Goal: Task Accomplishment & Management: Use online tool/utility

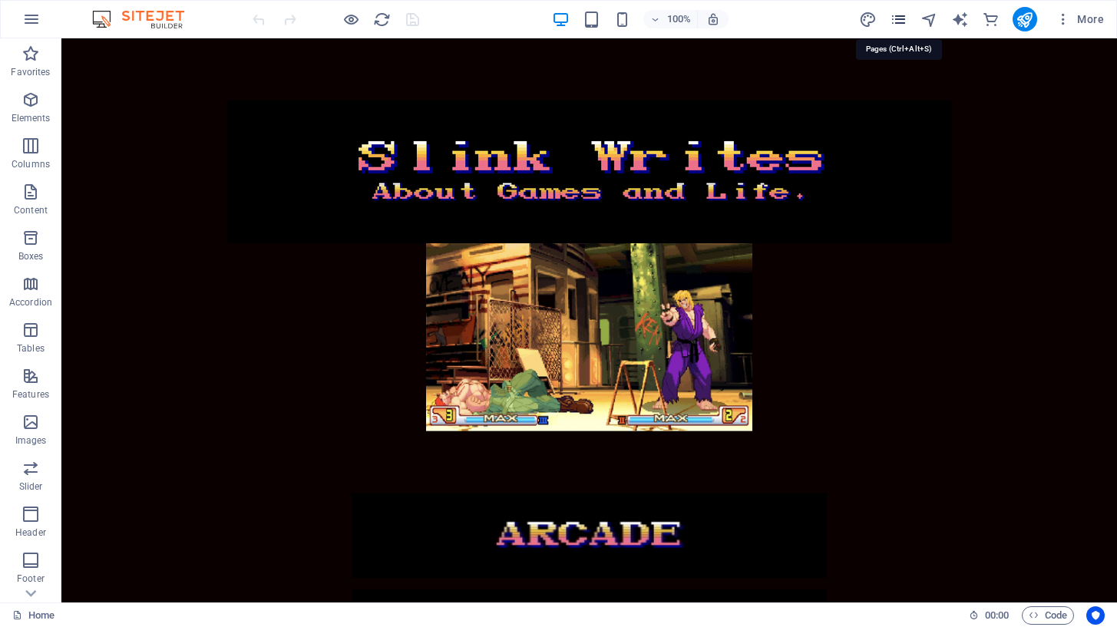
click at [899, 21] on icon "pages" at bounding box center [899, 20] width 18 height 18
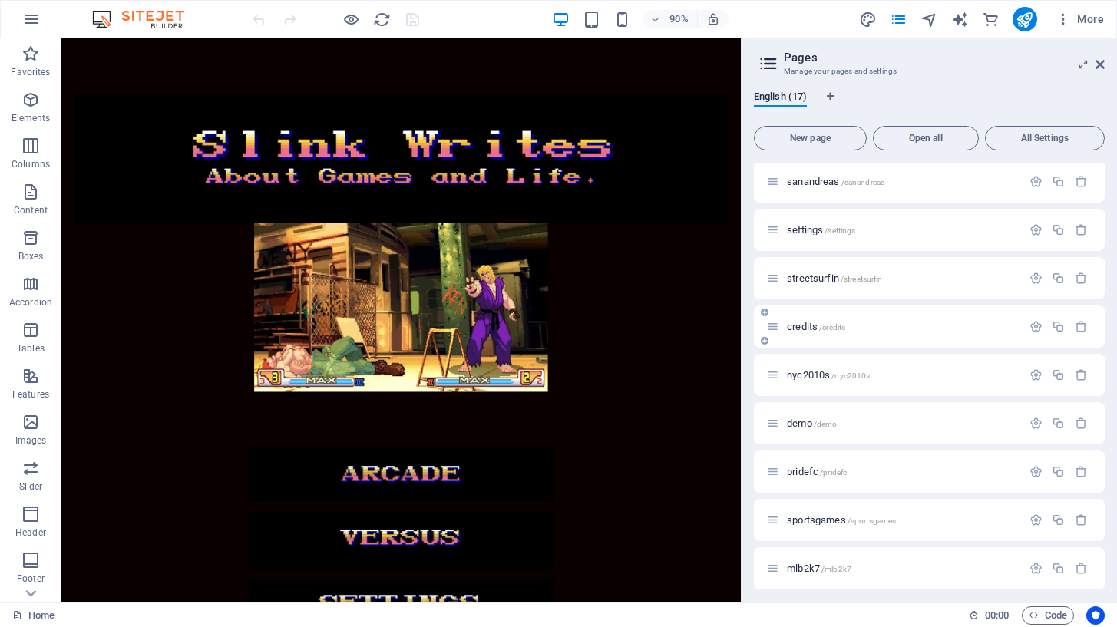
scroll to position [333, 0]
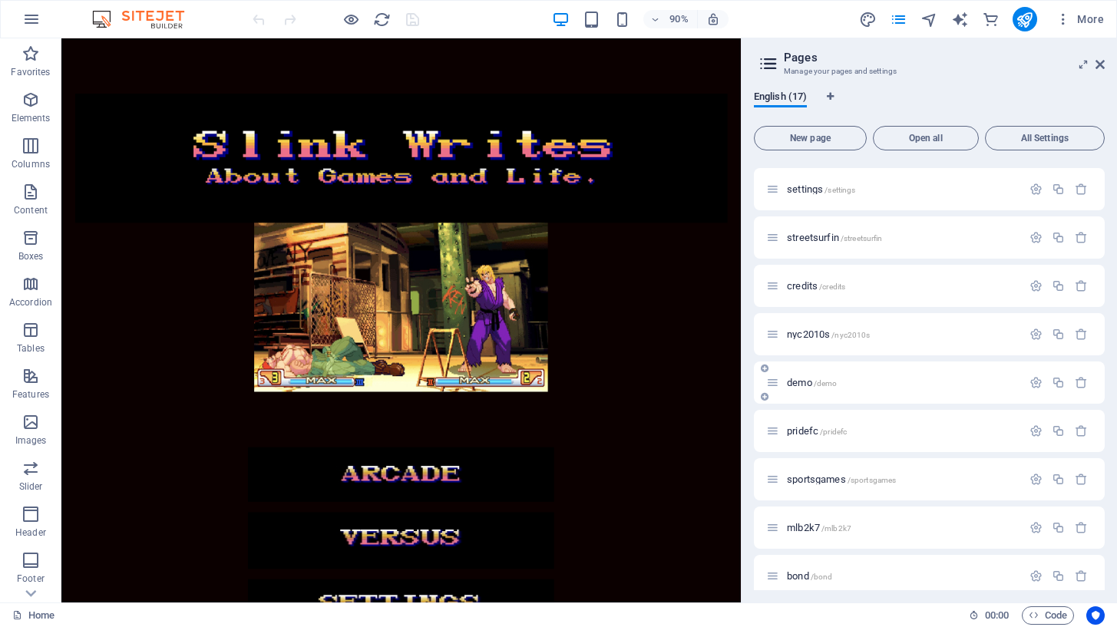
click at [927, 382] on p "demo /demo" at bounding box center [902, 383] width 230 height 10
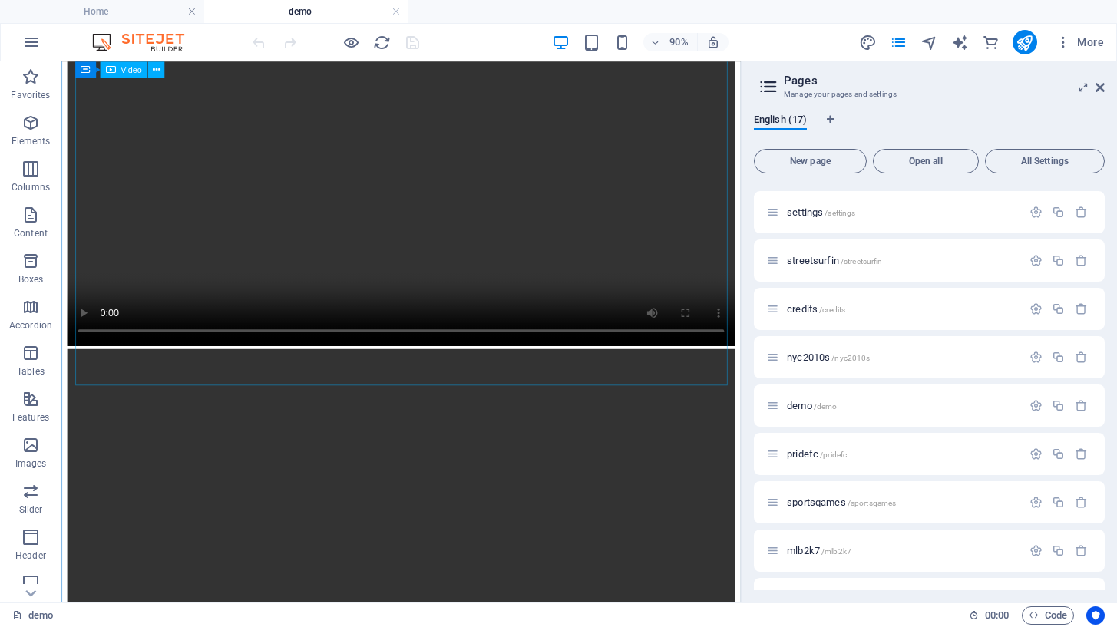
scroll to position [756, 0]
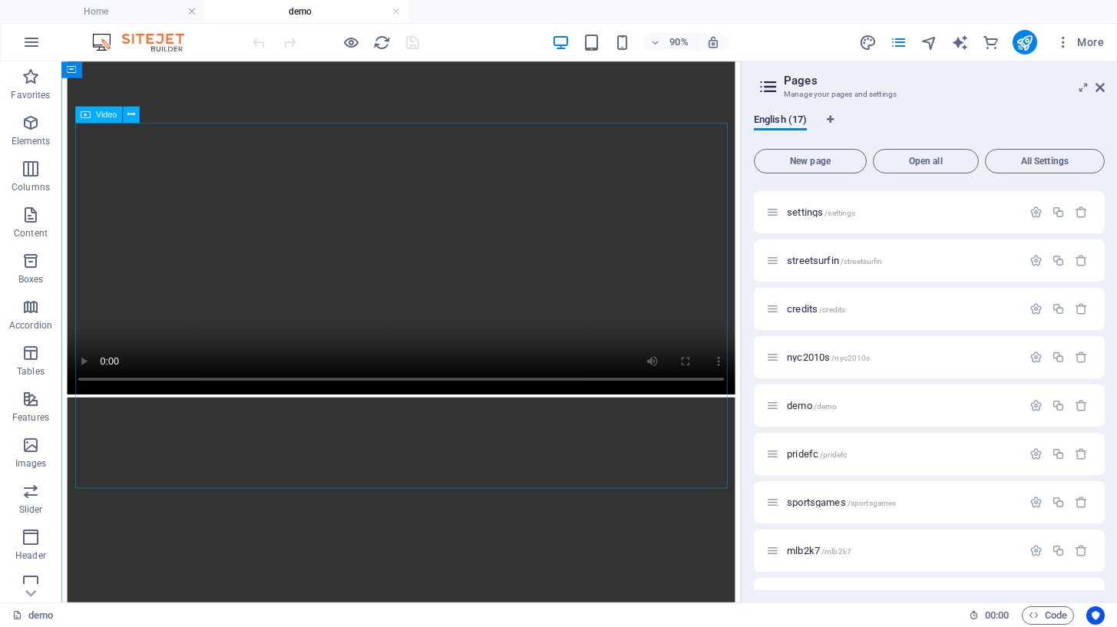
click at [95, 434] on figure at bounding box center [439, 247] width 742 height 375
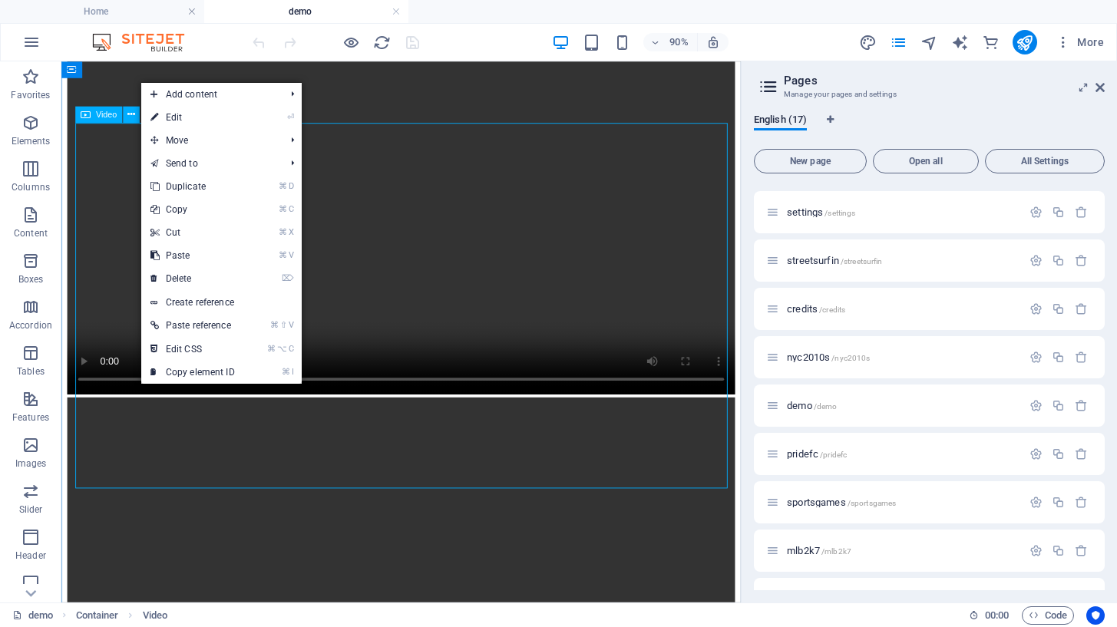
click at [497, 319] on figure at bounding box center [439, 247] width 742 height 375
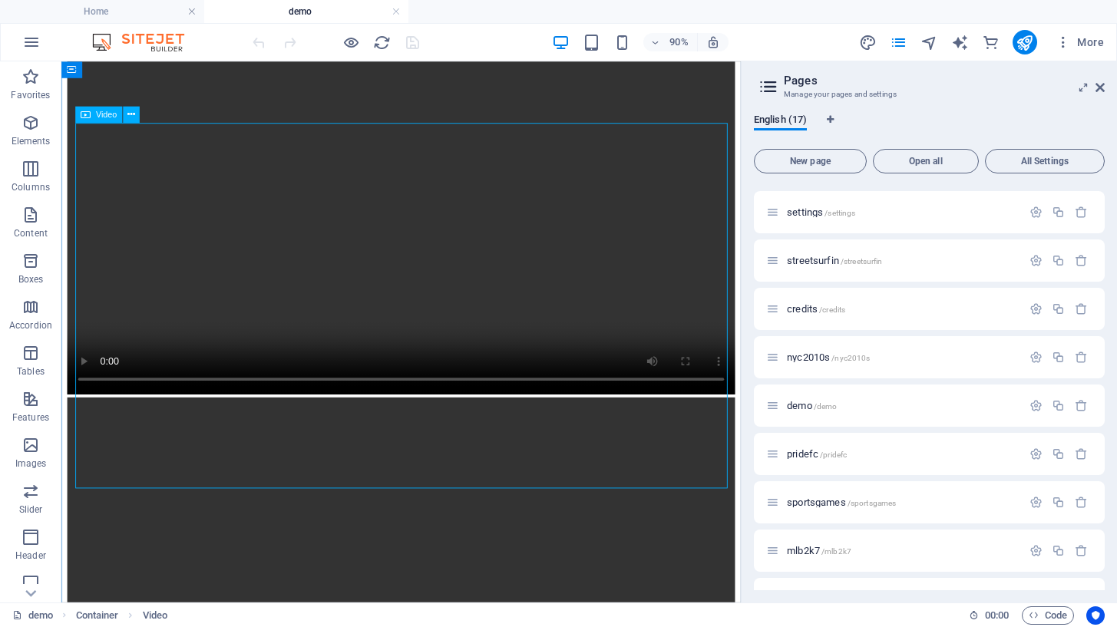
click at [497, 319] on figure at bounding box center [439, 247] width 742 height 375
select select "%"
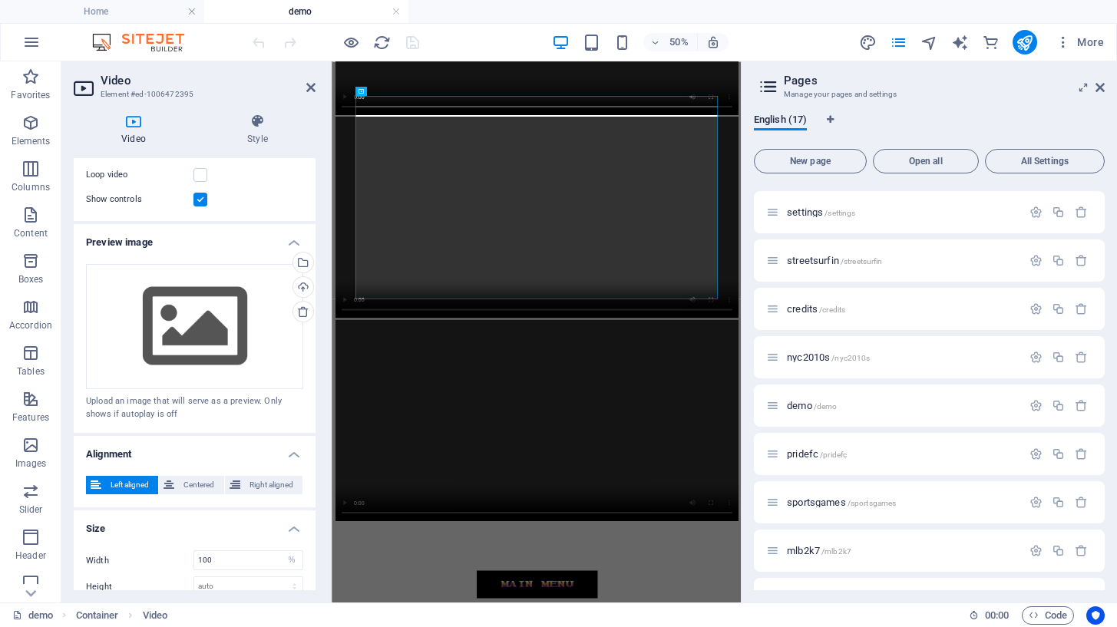
scroll to position [285, 0]
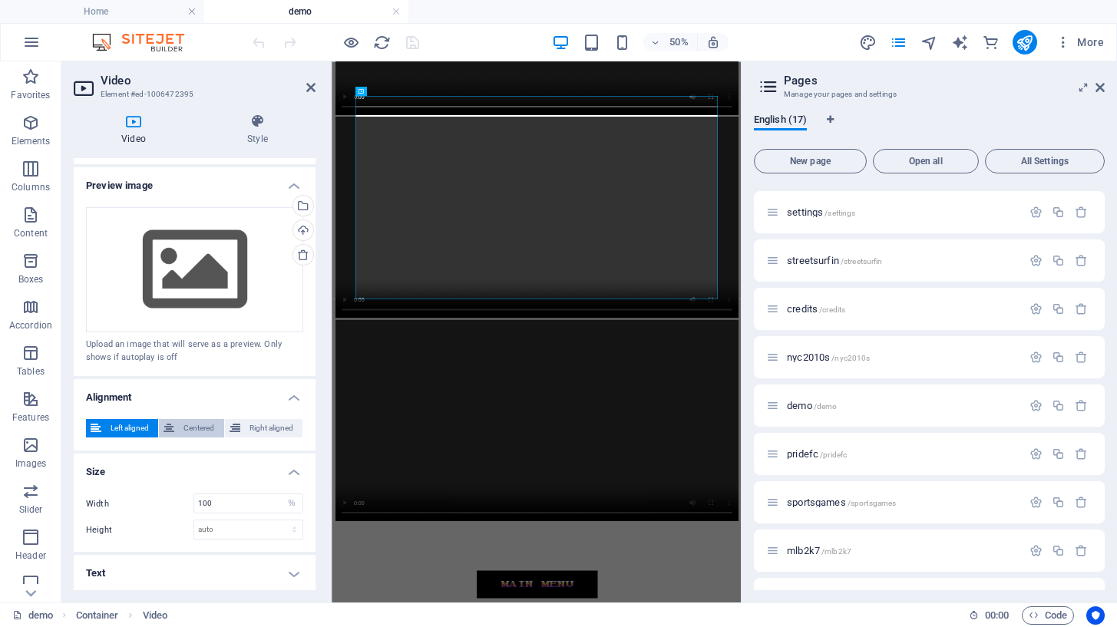
click at [199, 424] on span "Centered" at bounding box center [199, 428] width 40 height 18
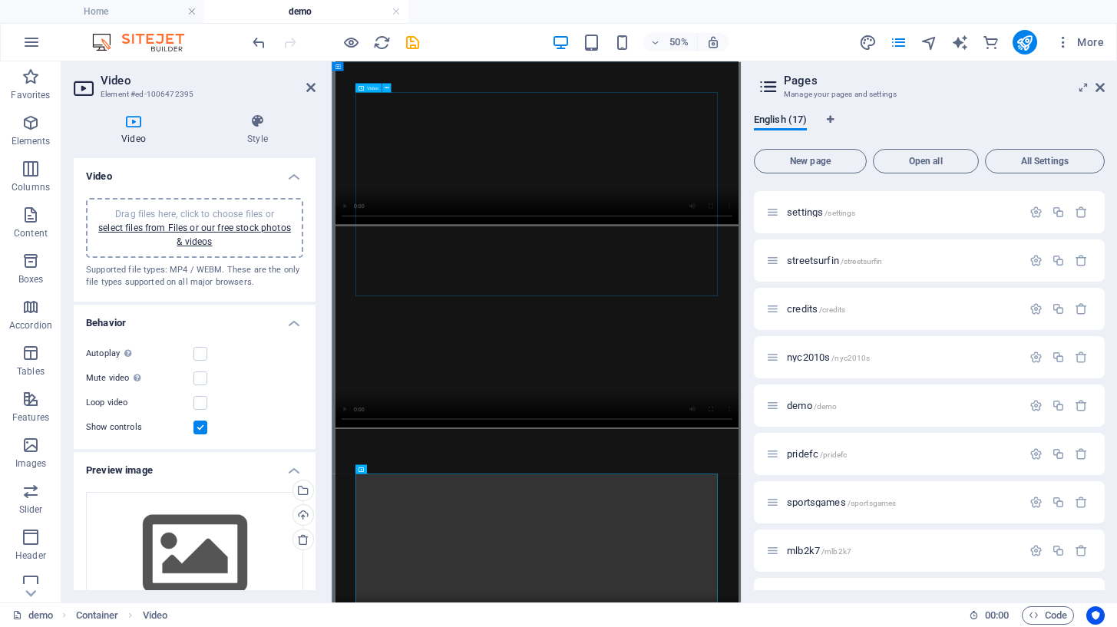
scroll to position [0, 0]
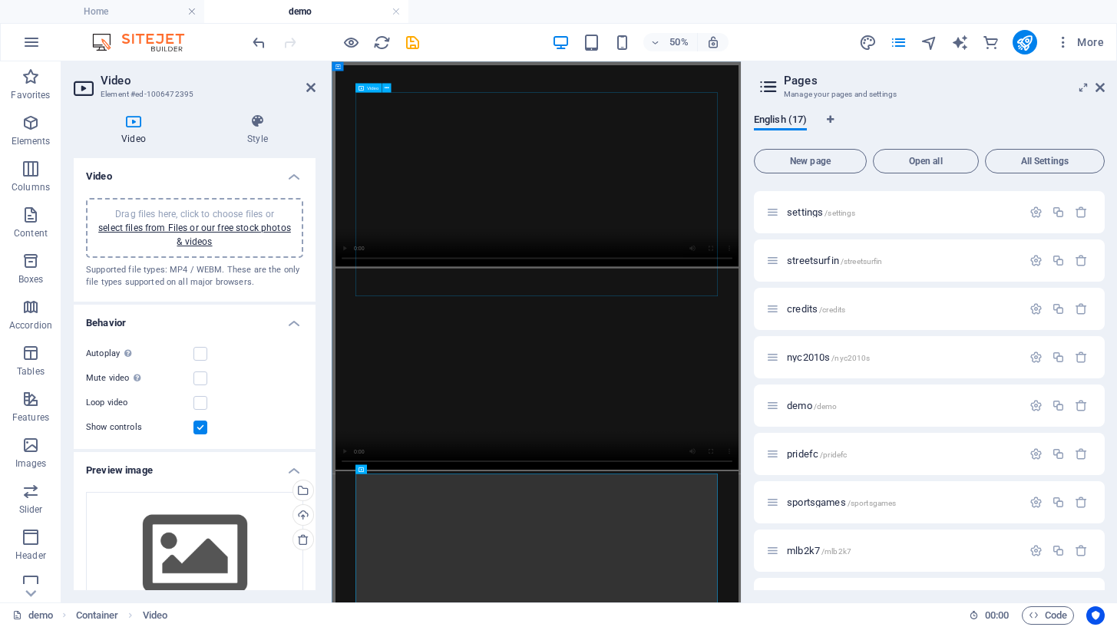
click at [492, 306] on figure at bounding box center [741, 271] width 806 height 406
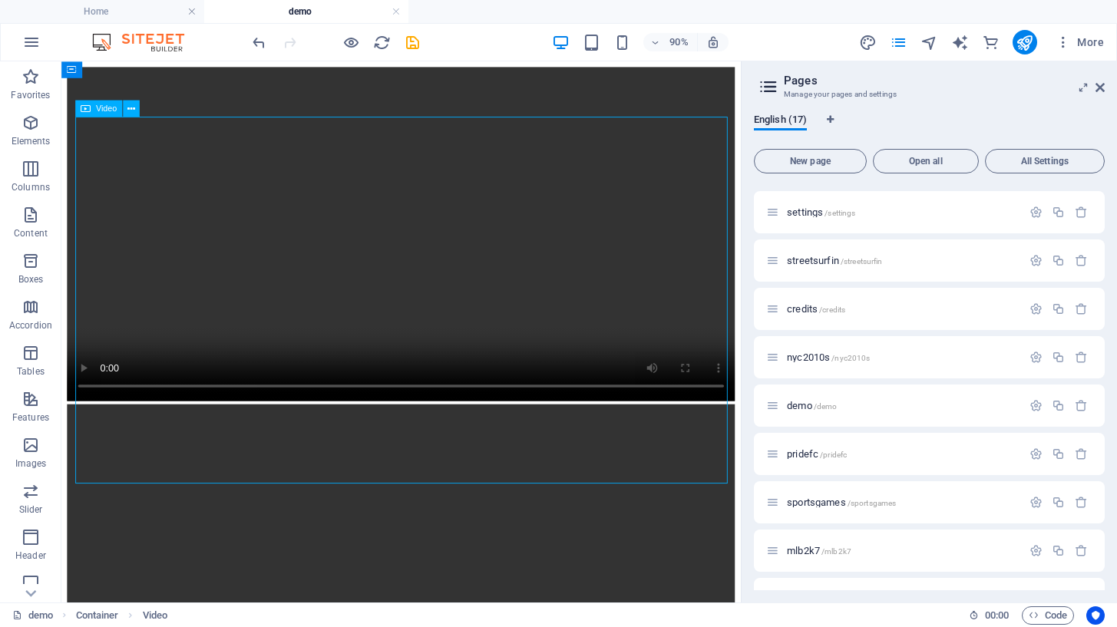
click at [230, 303] on figure at bounding box center [439, 255] width 742 height 375
select select "%"
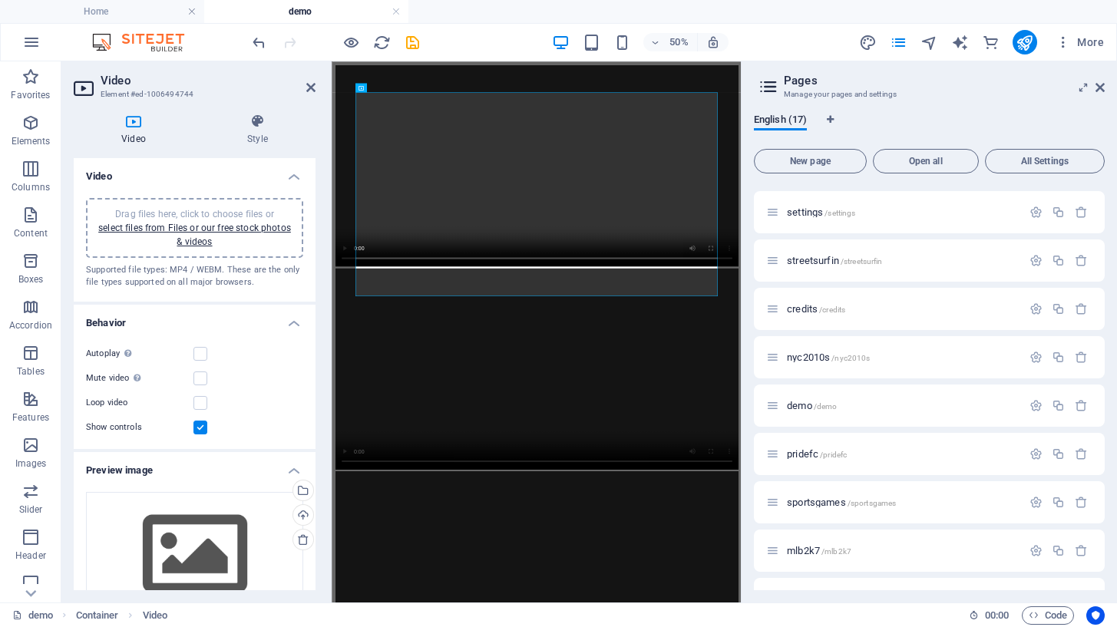
click at [243, 209] on span "Drag files here, click to choose files or select files from Files or our free s…" at bounding box center [194, 228] width 193 height 38
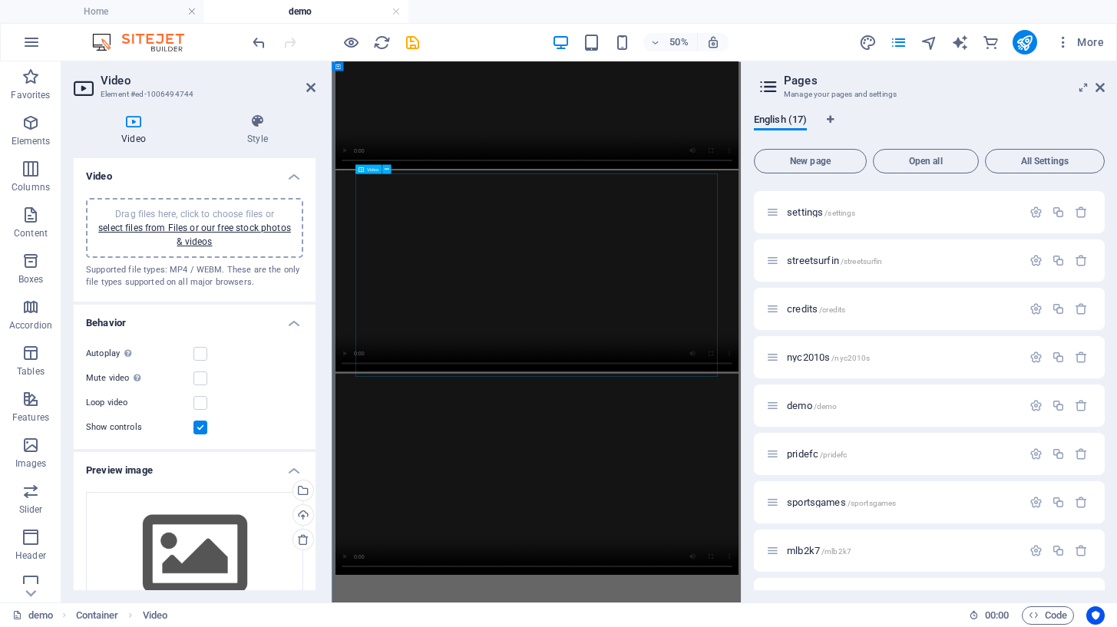
scroll to position [768, 0]
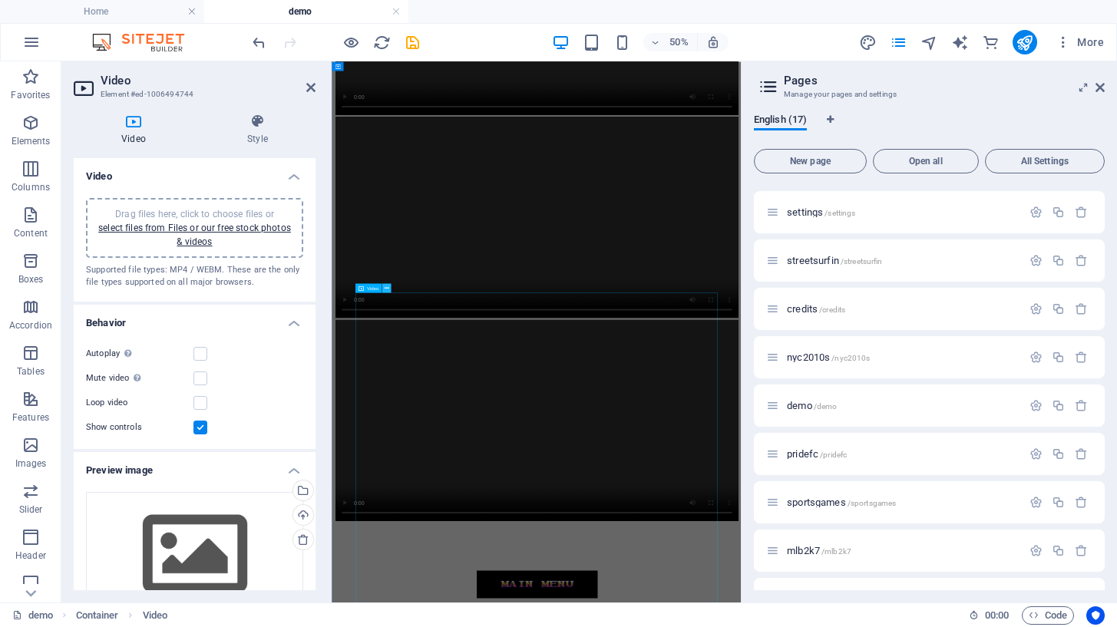
click at [387, 290] on icon at bounding box center [386, 288] width 5 height 8
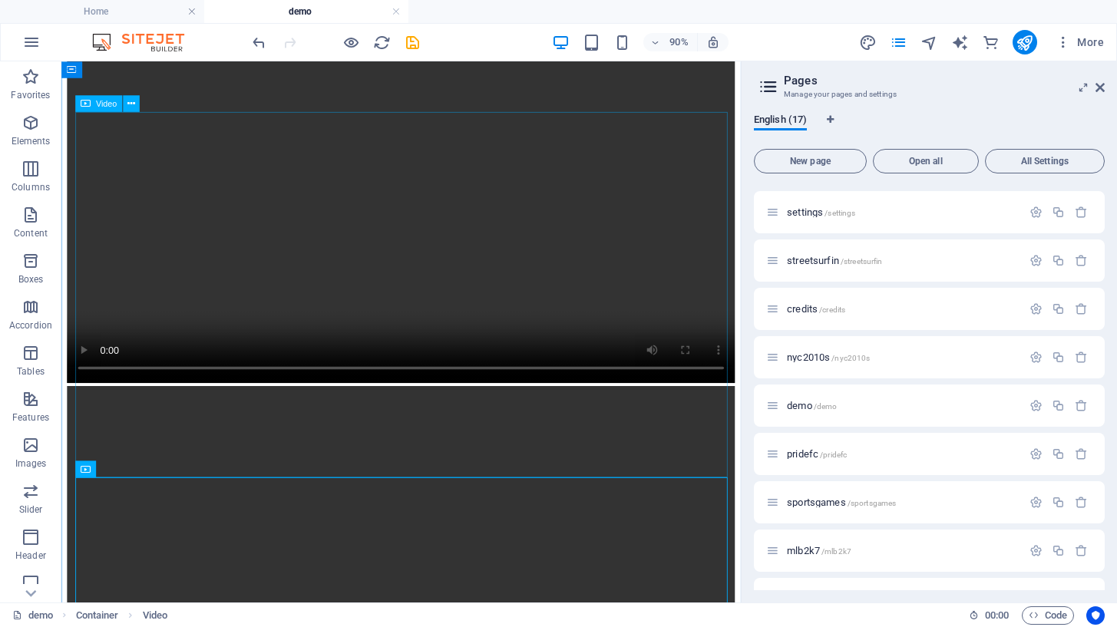
click at [277, 305] on figure at bounding box center [439, 235] width 742 height 375
click at [133, 108] on icon at bounding box center [131, 103] width 8 height 15
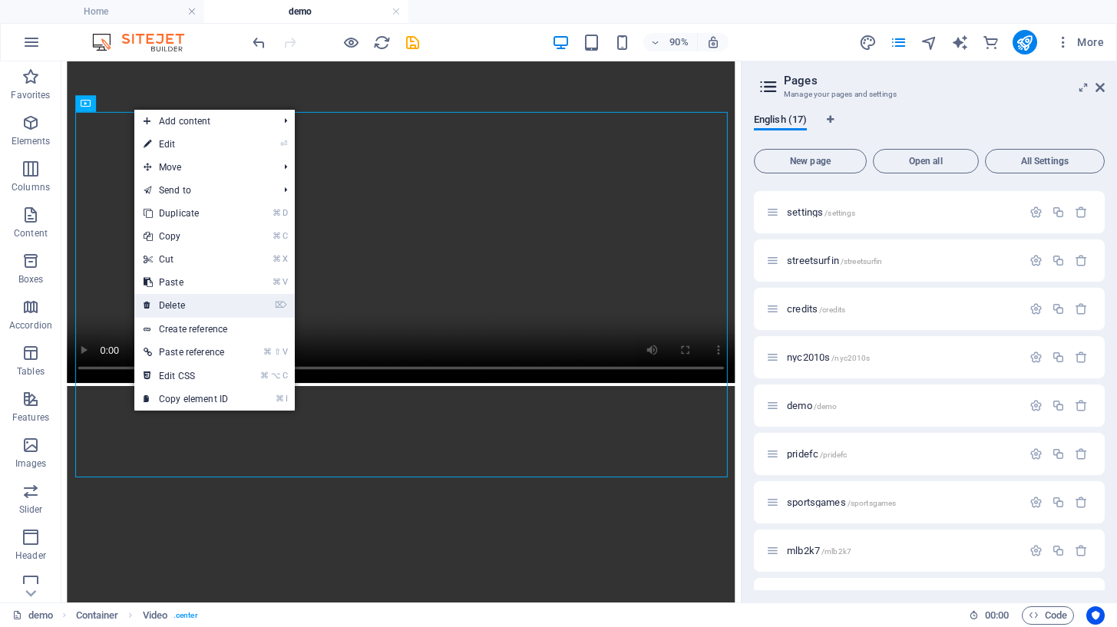
click at [180, 300] on link "⌦ Delete" at bounding box center [185, 305] width 103 height 23
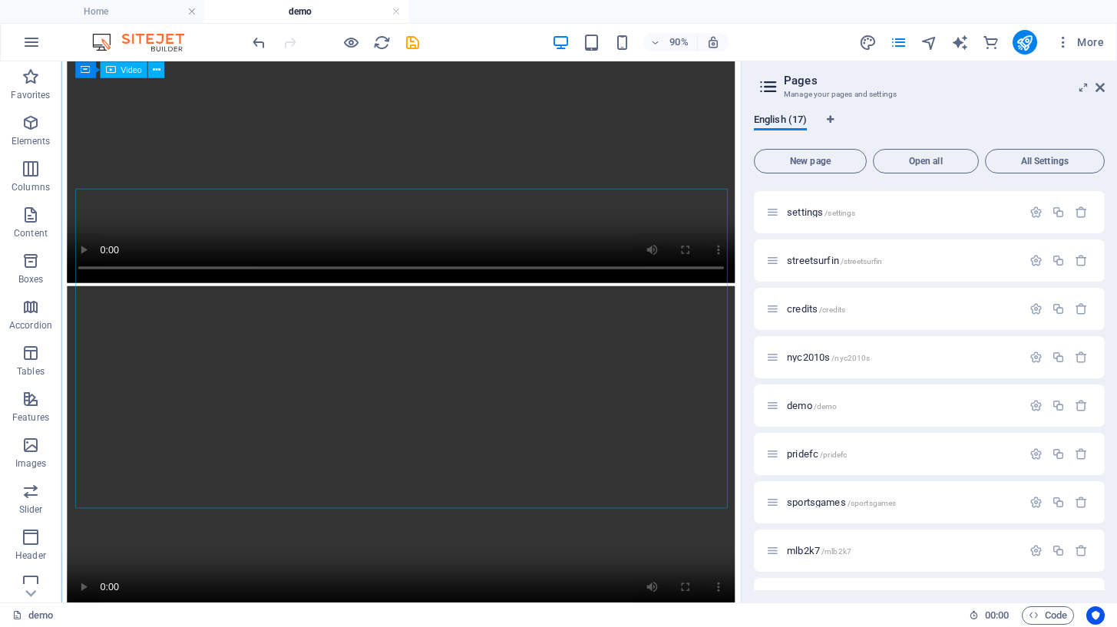
scroll to position [101, 0]
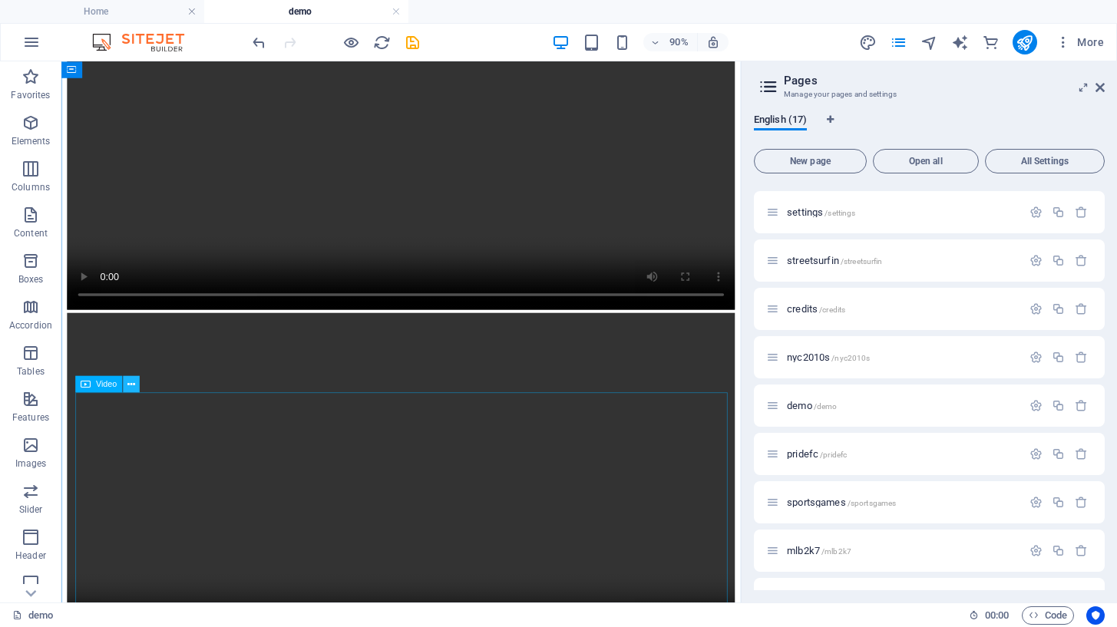
click at [134, 386] on icon at bounding box center [131, 384] width 8 height 15
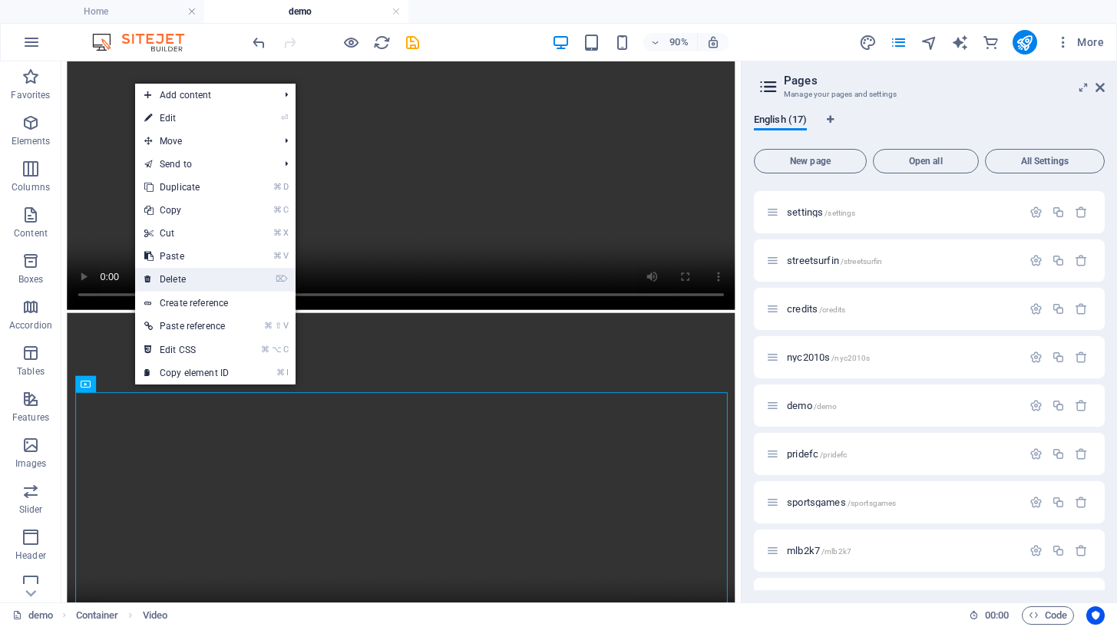
click at [187, 285] on link "⌦ Delete" at bounding box center [186, 279] width 103 height 23
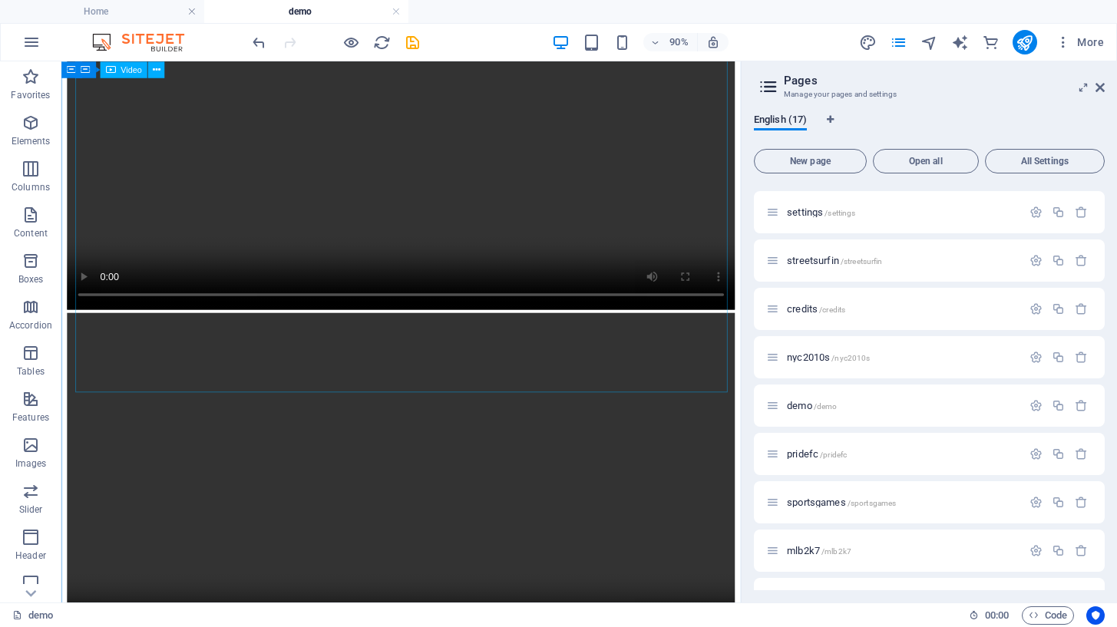
click at [381, 254] on figure at bounding box center [439, 153] width 742 height 375
select select "%"
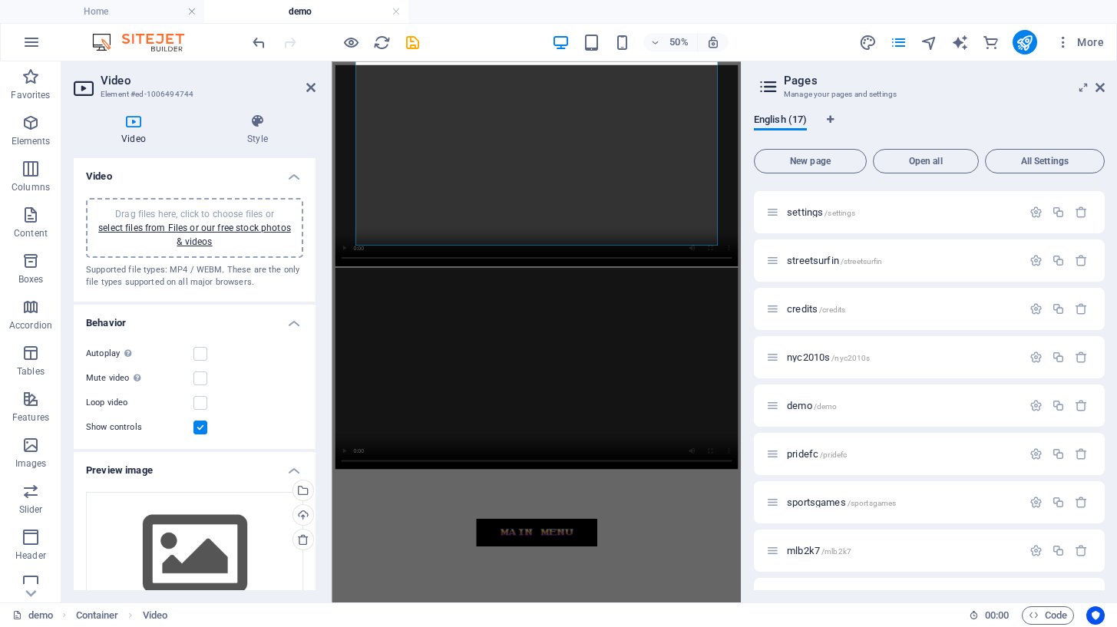
click at [263, 215] on span "Drag files here, click to choose files or select files from Files or our free s…" at bounding box center [194, 228] width 193 height 38
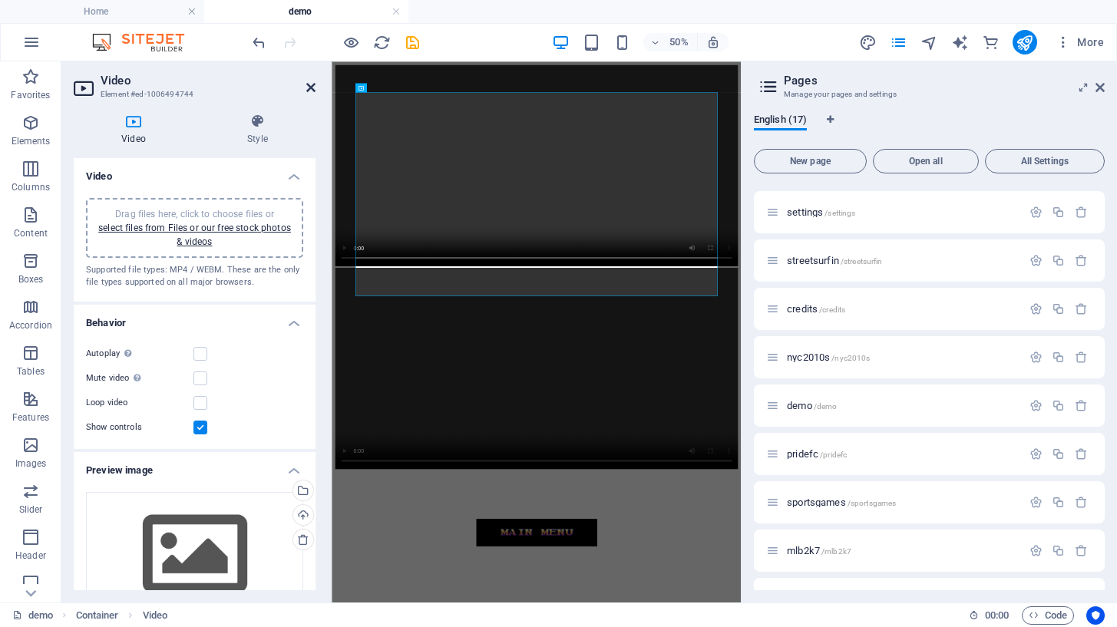
click at [309, 85] on icon at bounding box center [310, 87] width 9 height 12
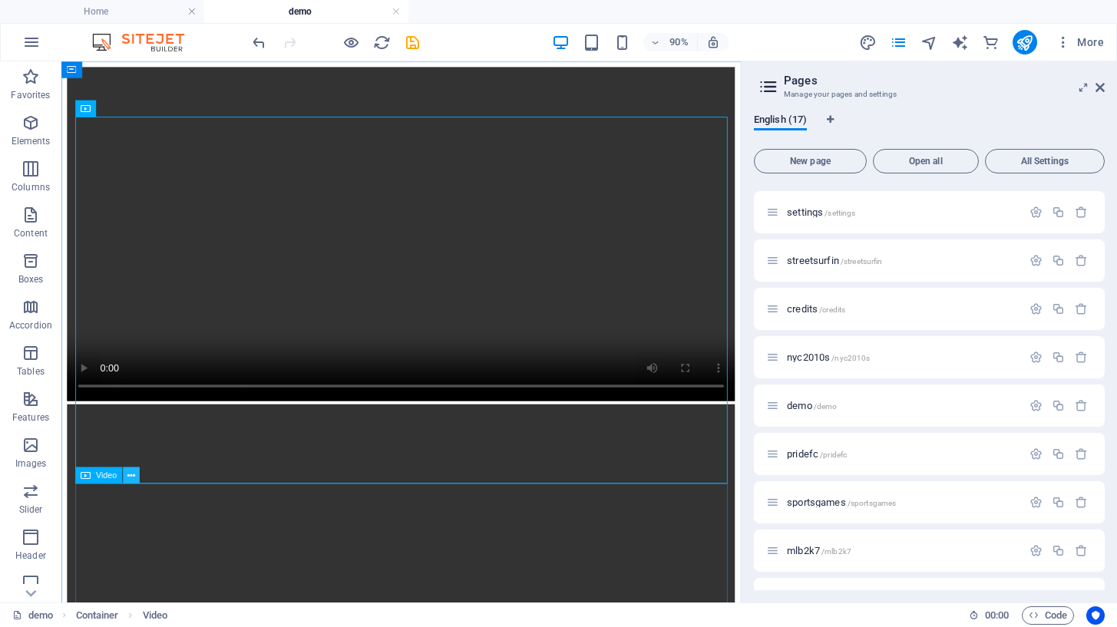
click at [130, 475] on icon at bounding box center [131, 475] width 8 height 15
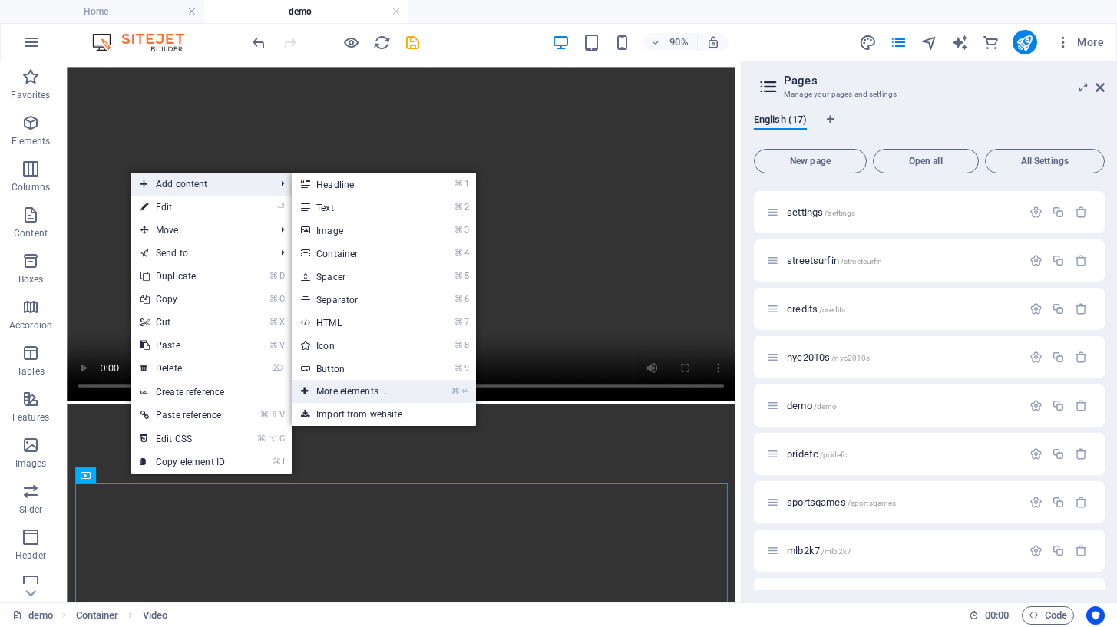
click at [343, 394] on link "⌘ ⏎ More elements ..." at bounding box center [355, 391] width 127 height 23
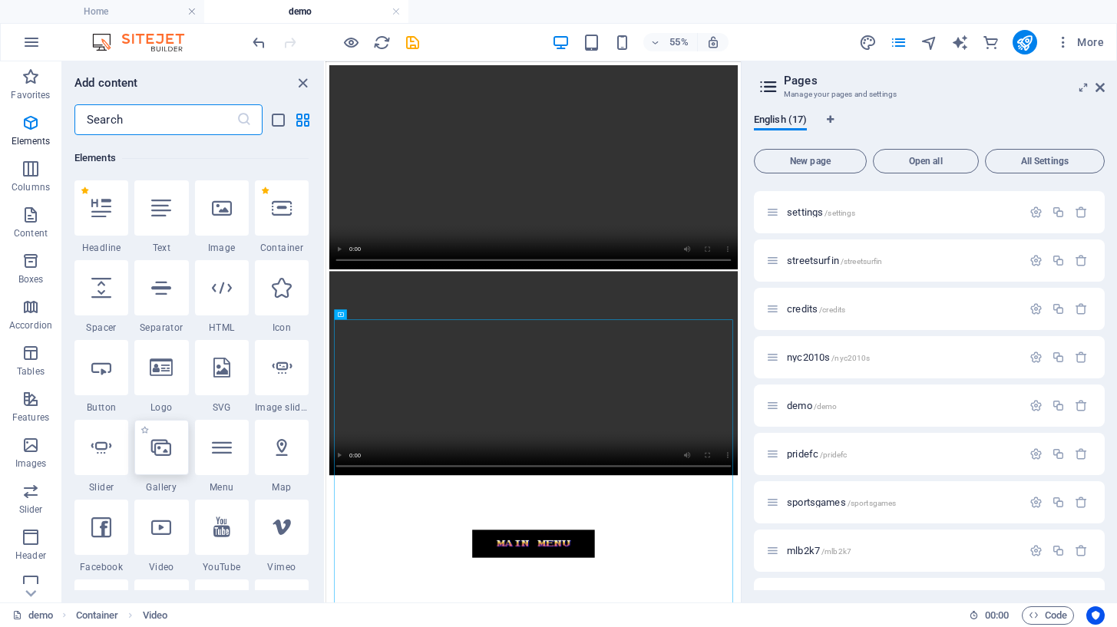
scroll to position [164, 0]
click at [165, 517] on icon at bounding box center [161, 526] width 20 height 20
select select "%"
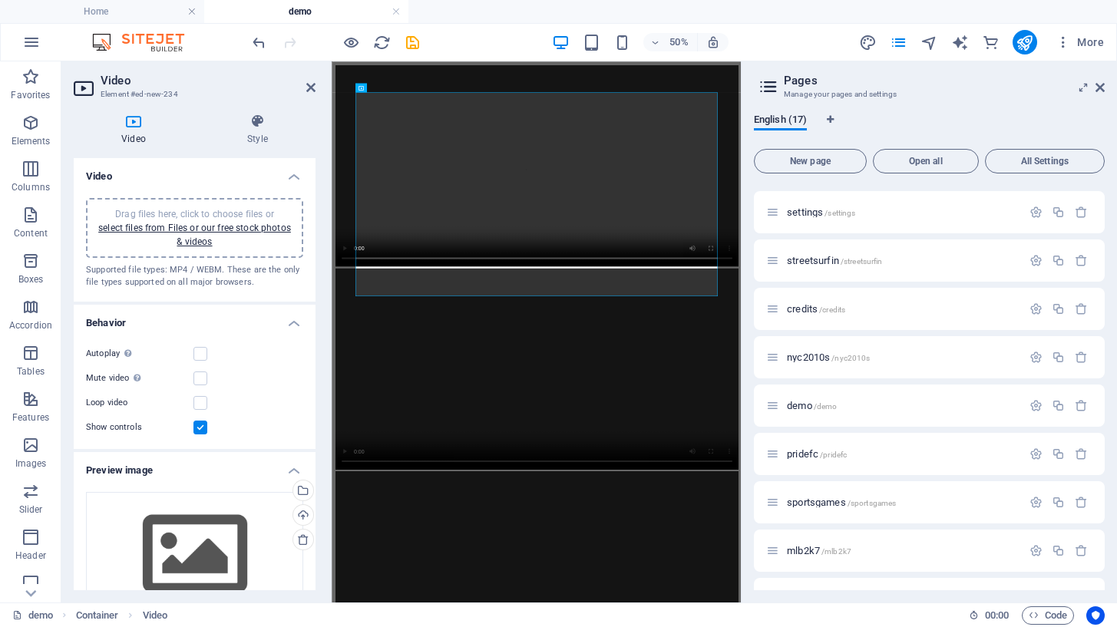
click at [218, 211] on span "Drag files here, click to choose files or select files from Files or our free s…" at bounding box center [194, 228] width 193 height 38
click at [272, 211] on span "Drag files here, click to choose files or select files from Files or our free s…" at bounding box center [194, 228] width 193 height 38
click at [386, 91] on icon at bounding box center [386, 88] width 5 height 8
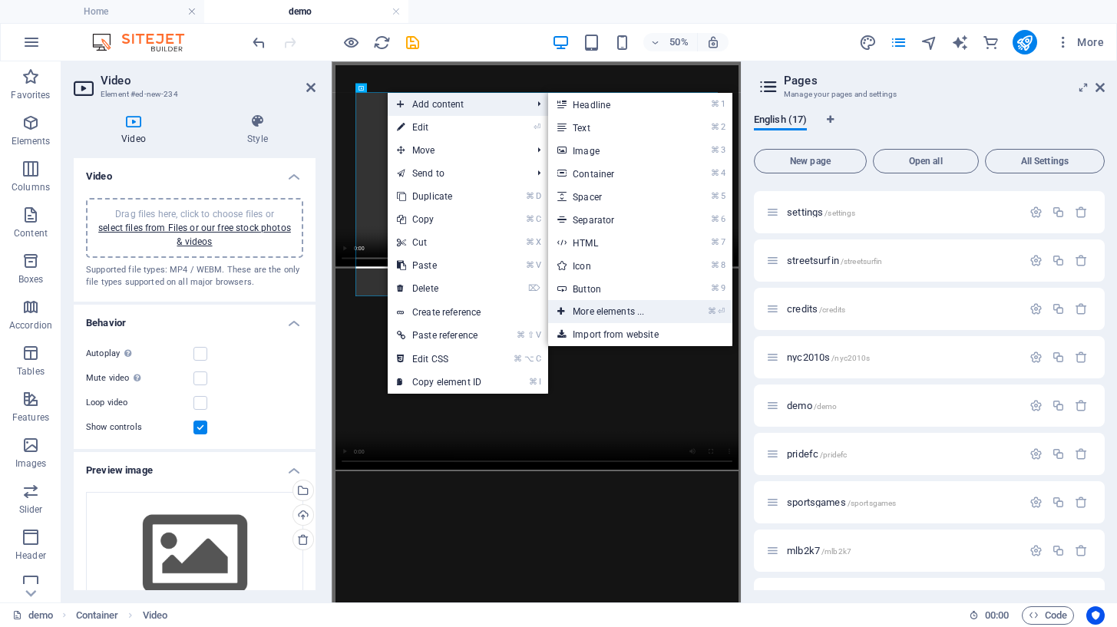
click at [592, 314] on link "⌘ ⏎ More elements ..." at bounding box center [611, 311] width 127 height 23
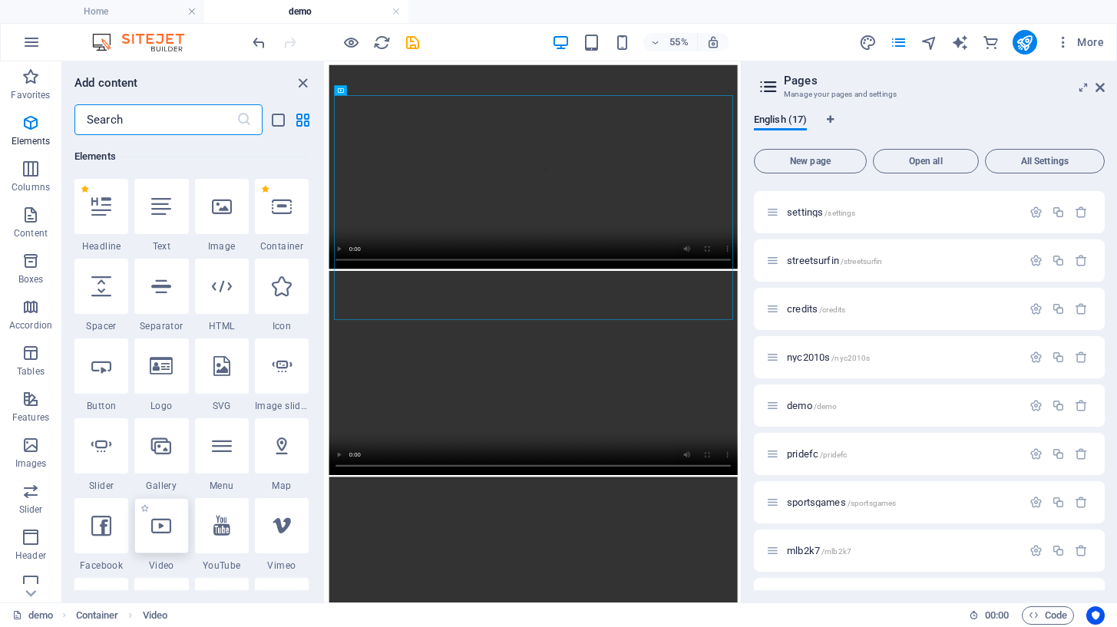
click at [161, 519] on icon at bounding box center [161, 526] width 20 height 20
select select "%"
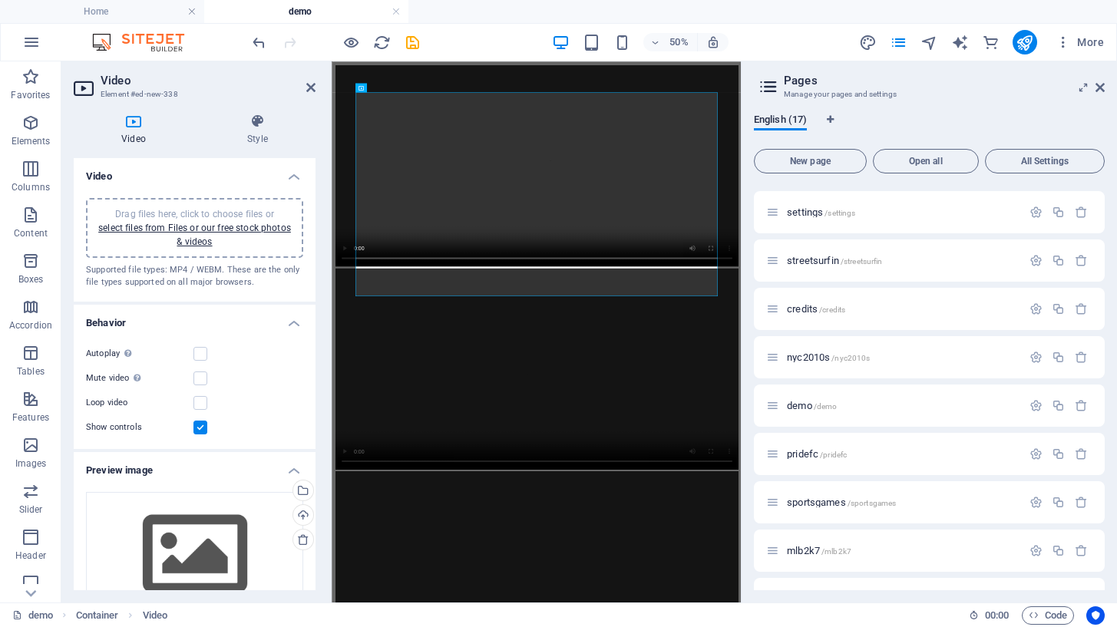
click at [209, 207] on div "Drag files here, click to choose files or select files from Files or our free s…" at bounding box center [194, 227] width 199 height 41
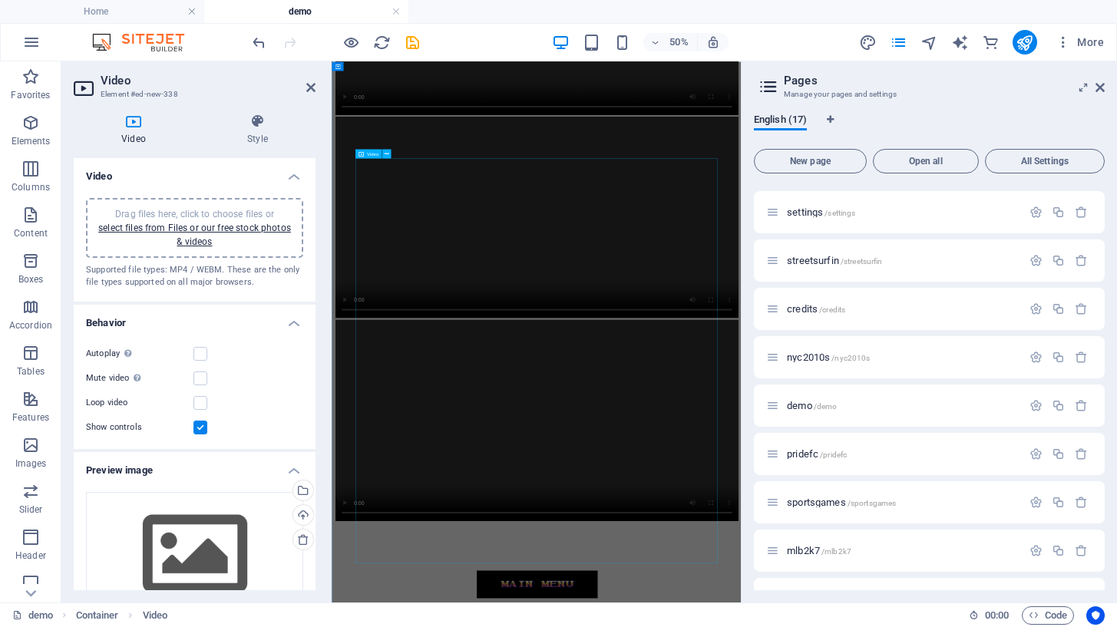
scroll to position [1092, 0]
click at [387, 156] on icon at bounding box center [386, 153] width 5 height 8
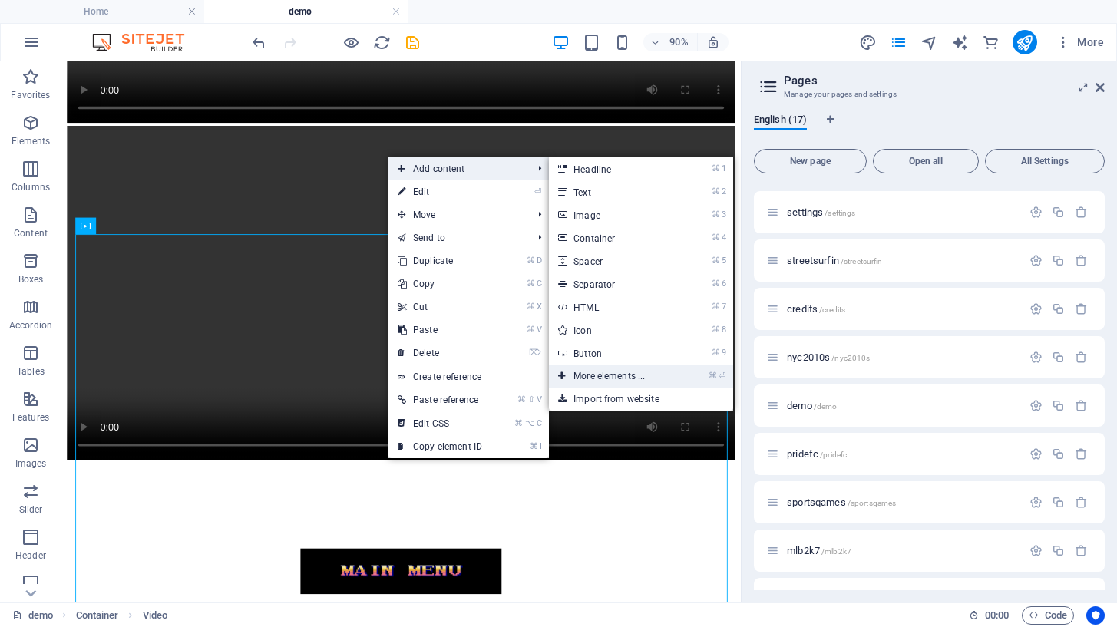
click at [593, 369] on link "⌘ ⏎ More elements ..." at bounding box center [612, 376] width 127 height 23
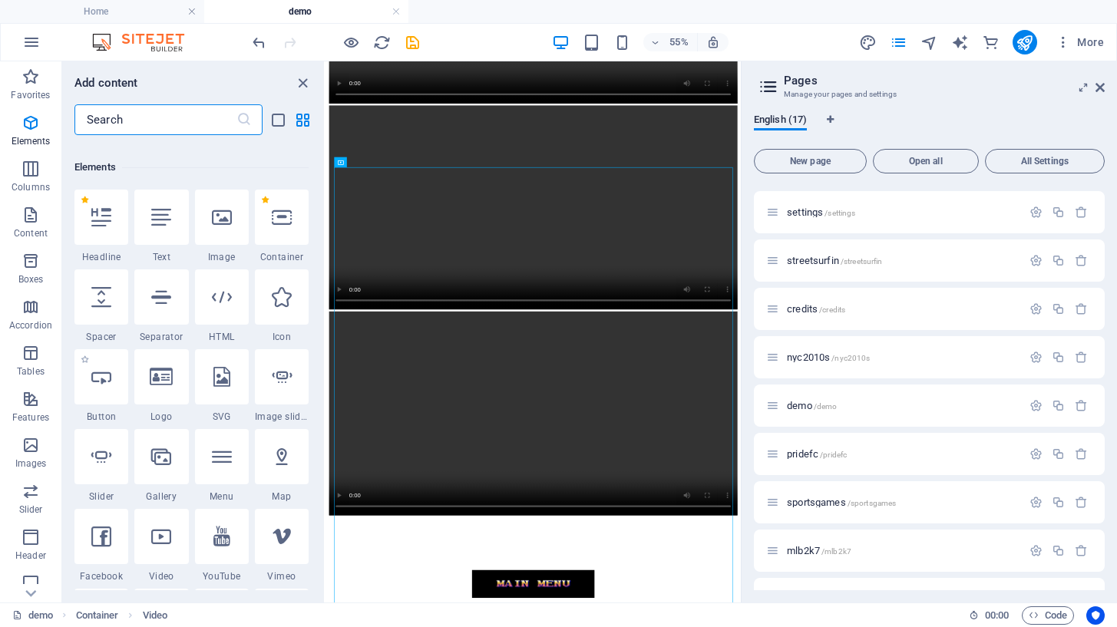
scroll to position [164, 0]
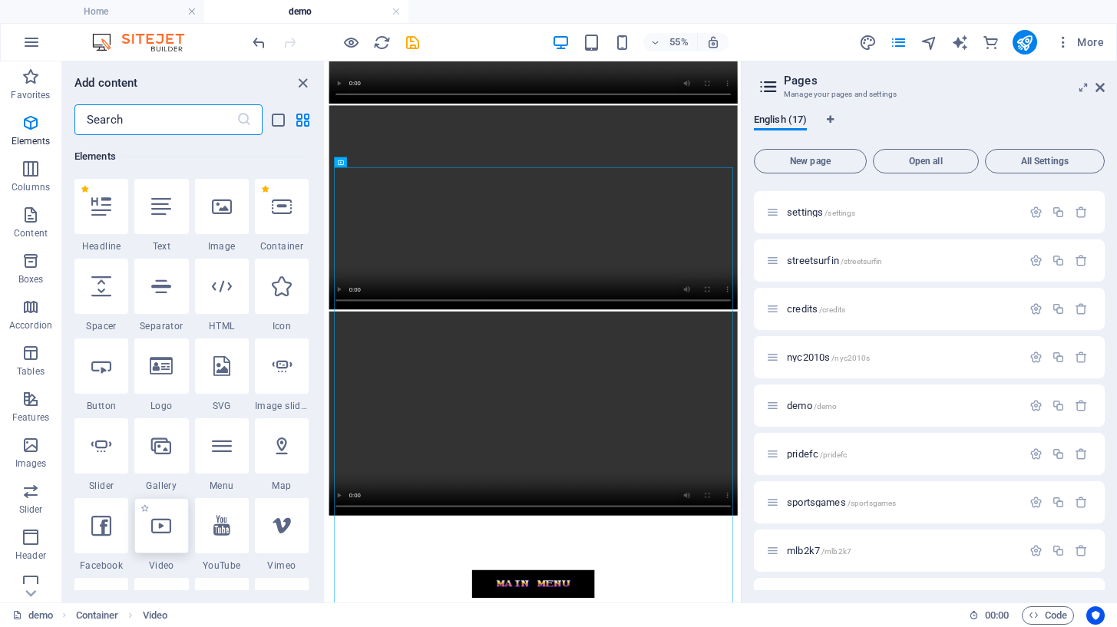
click at [168, 533] on icon at bounding box center [161, 526] width 20 height 20
select select "%"
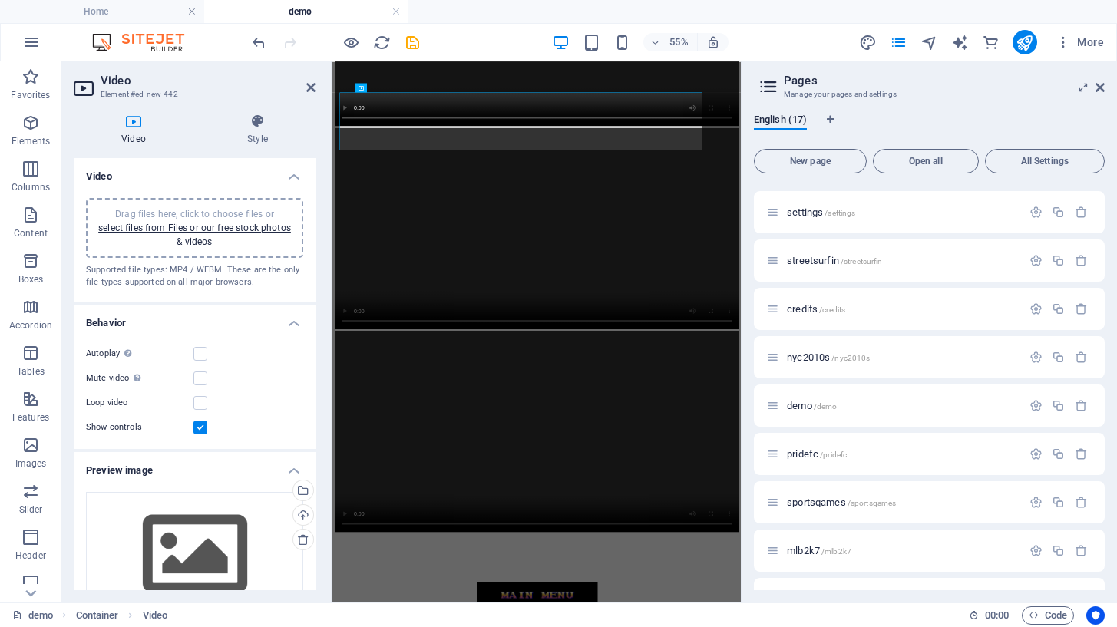
scroll to position [0, 0]
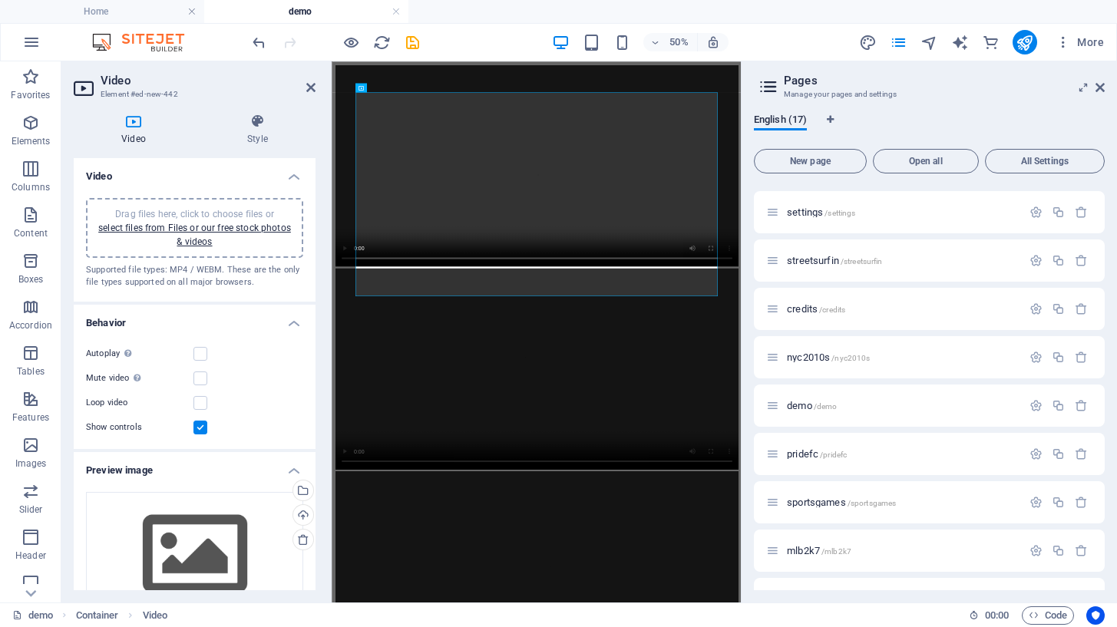
click at [272, 212] on span "Drag files here, click to choose files or select files from Files or our free s…" at bounding box center [194, 228] width 193 height 38
click at [309, 84] on icon at bounding box center [310, 87] width 9 height 12
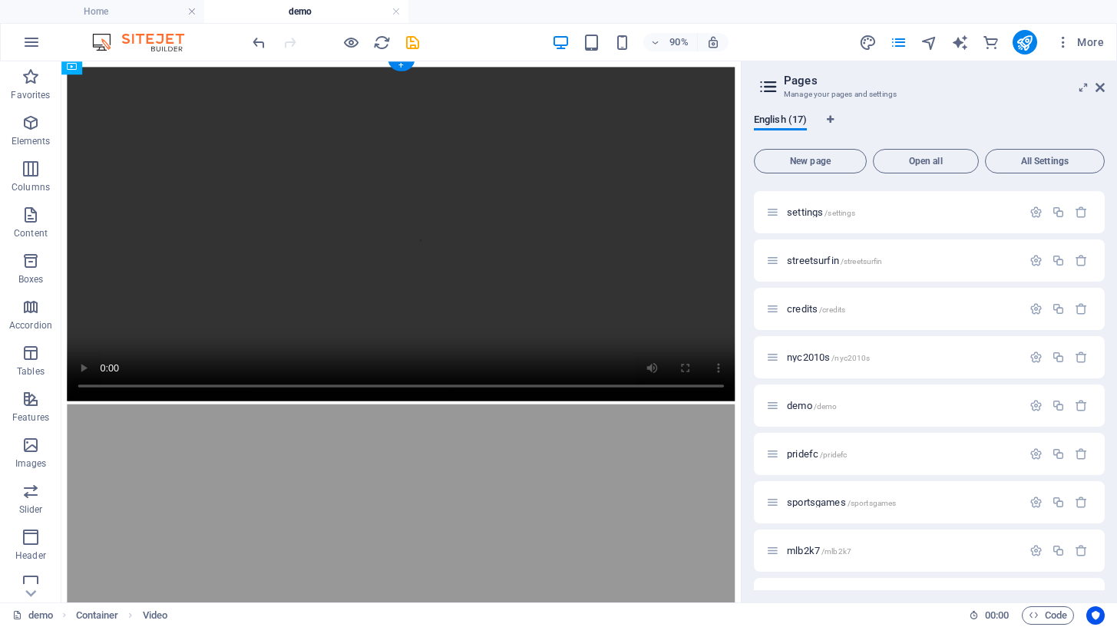
drag, startPoint x: 596, startPoint y: 335, endPoint x: 606, endPoint y: 575, distance: 239.7
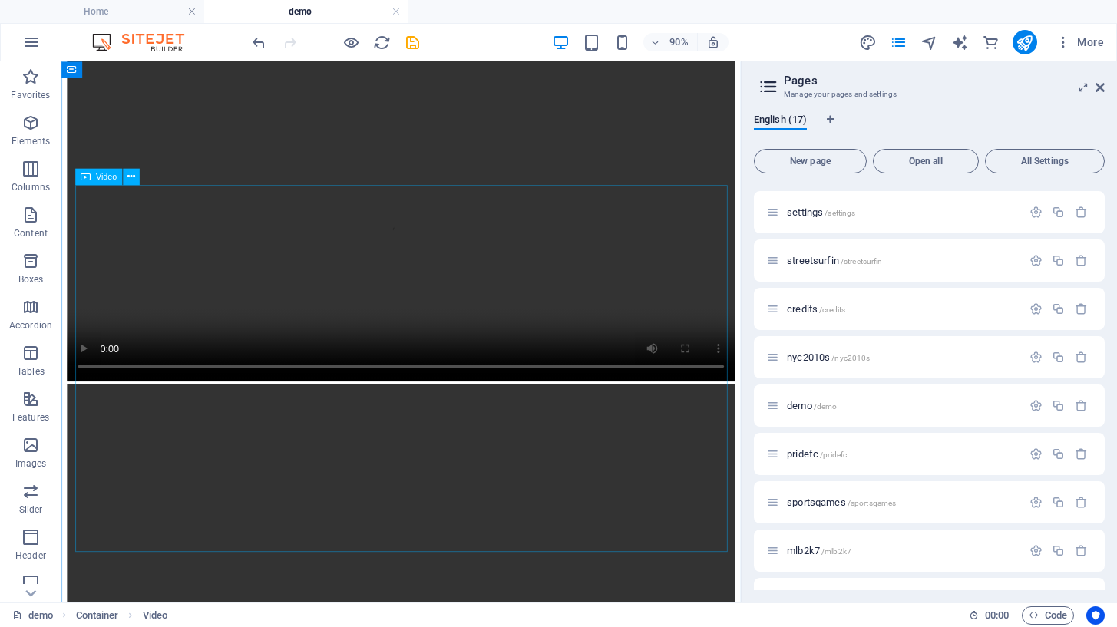
scroll to position [731, 0]
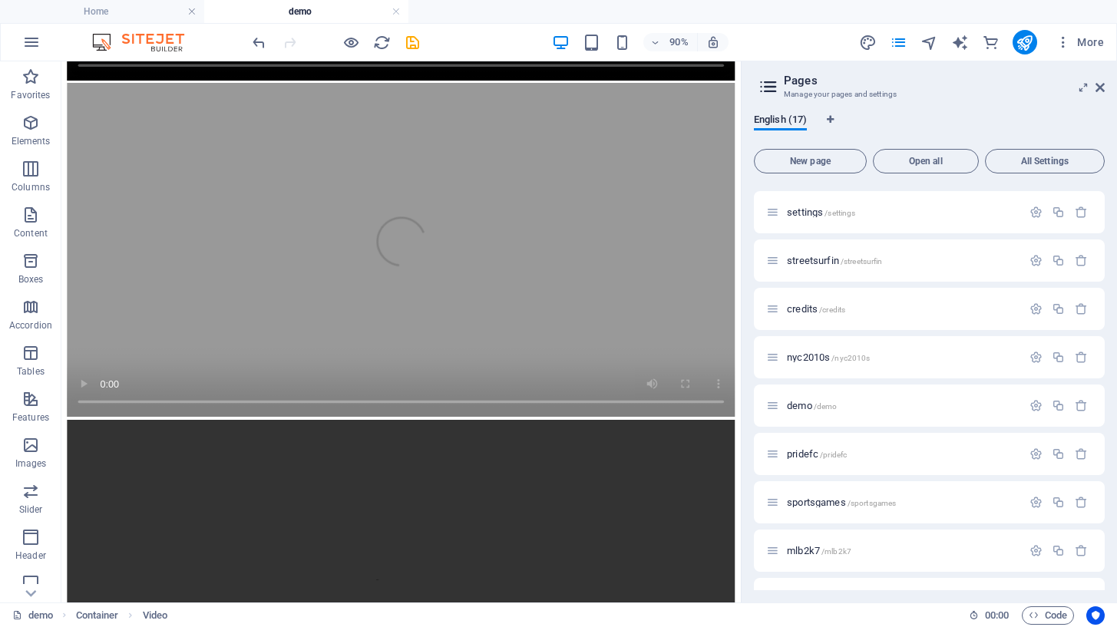
drag, startPoint x: 577, startPoint y: 613, endPoint x: 580, endPoint y: 415, distance: 198.1
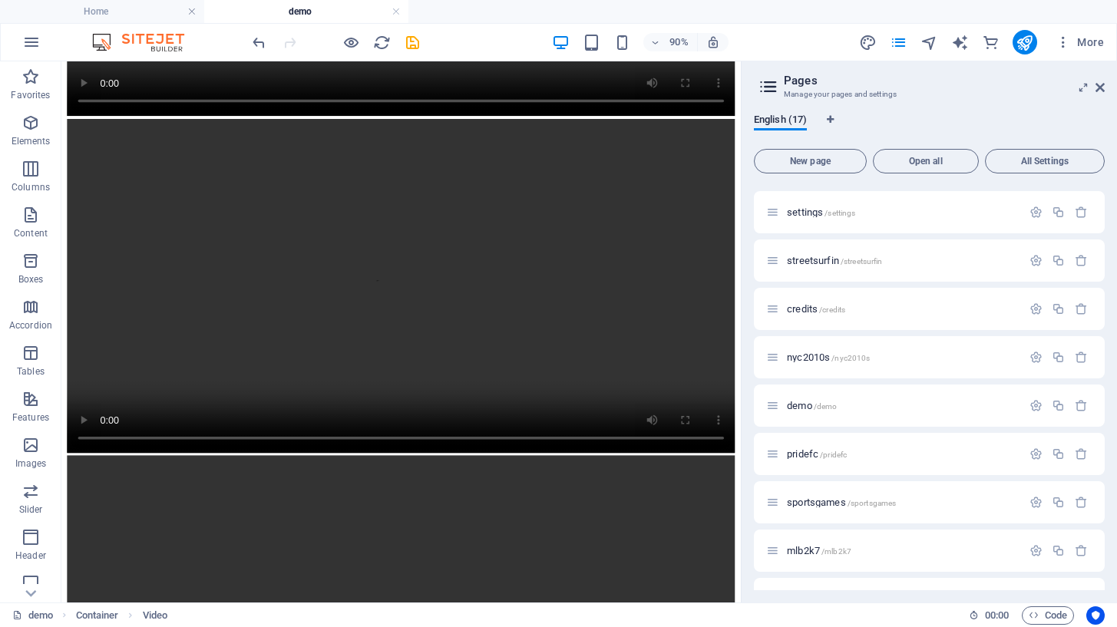
drag, startPoint x: 580, startPoint y: 369, endPoint x: 599, endPoint y: 133, distance: 237.2
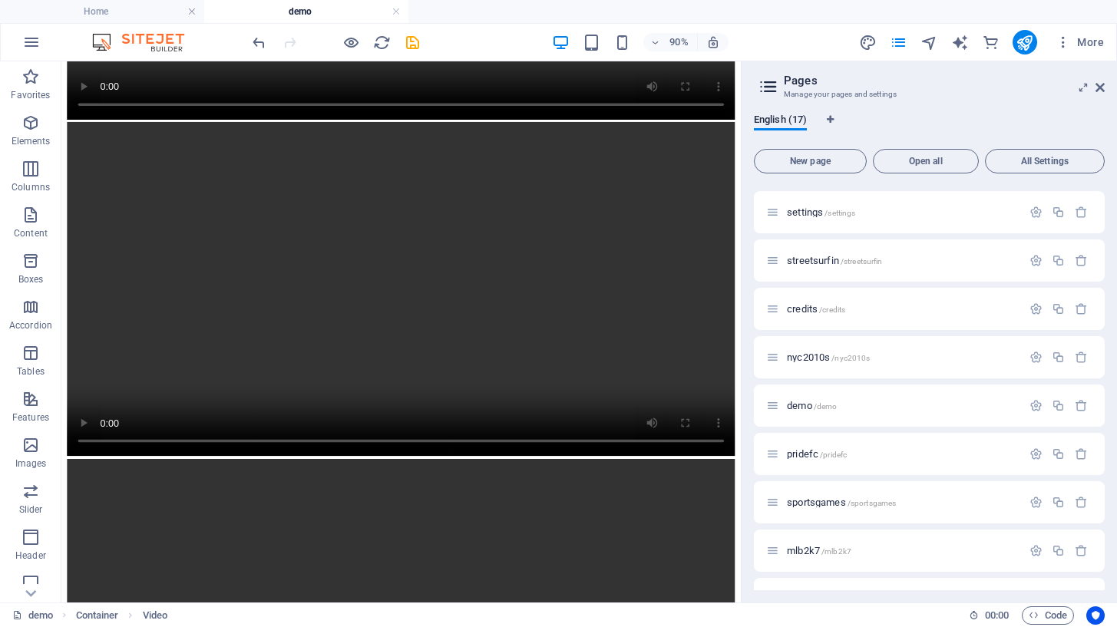
drag, startPoint x: 553, startPoint y: 406, endPoint x: 565, endPoint y: 179, distance: 227.5
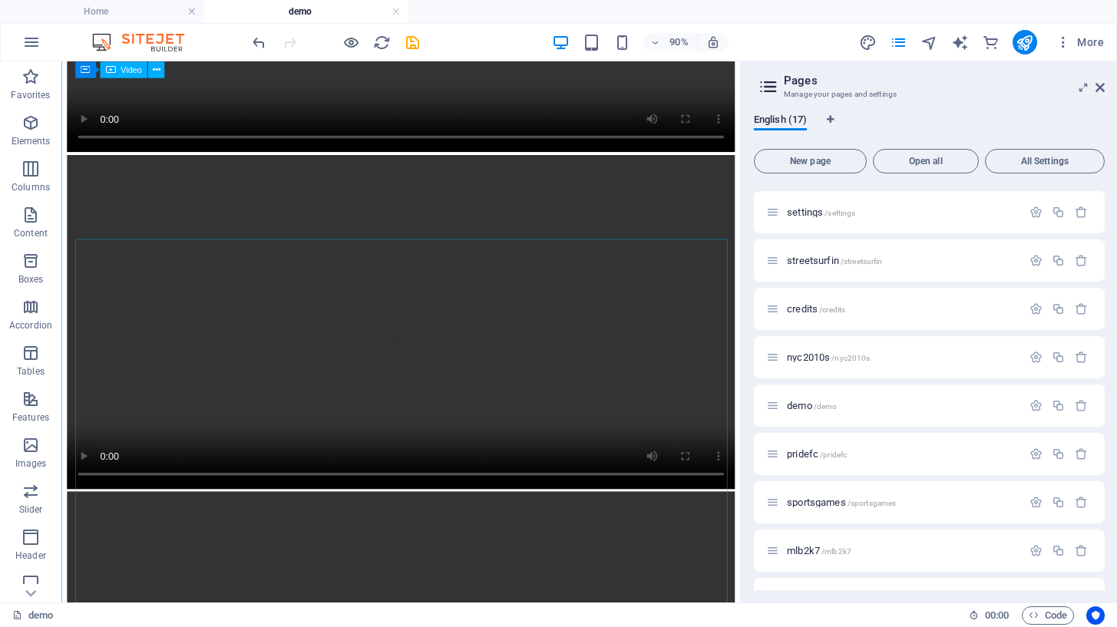
scroll to position [1018, 0]
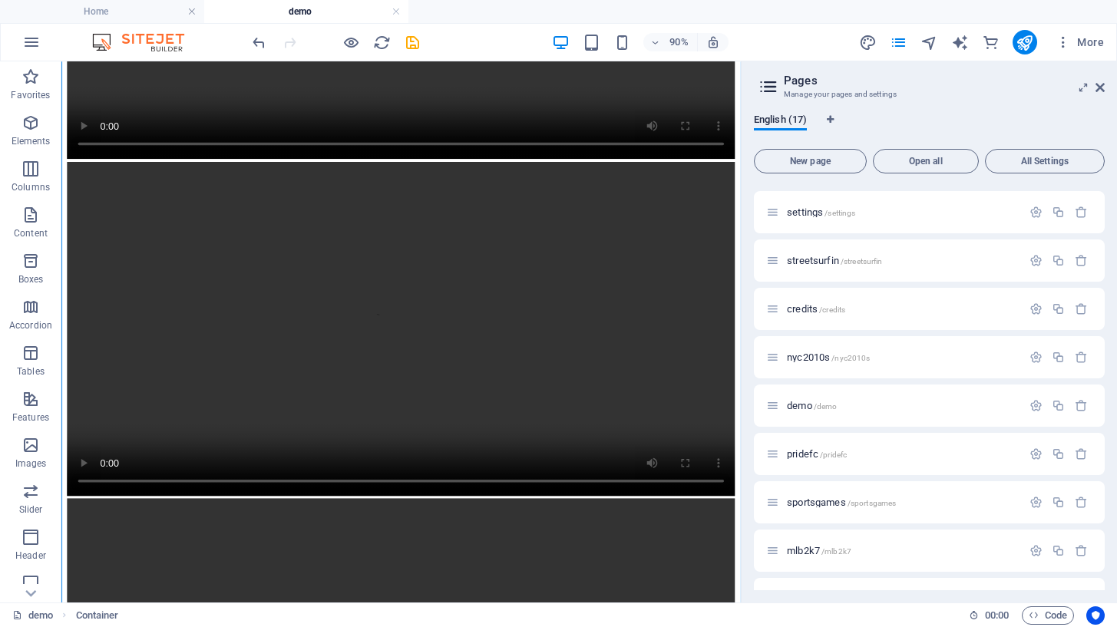
drag, startPoint x: 527, startPoint y: 381, endPoint x: 558, endPoint y: 197, distance: 186.9
click at [558, 197] on div at bounding box center [439, 60] width 742 height 2021
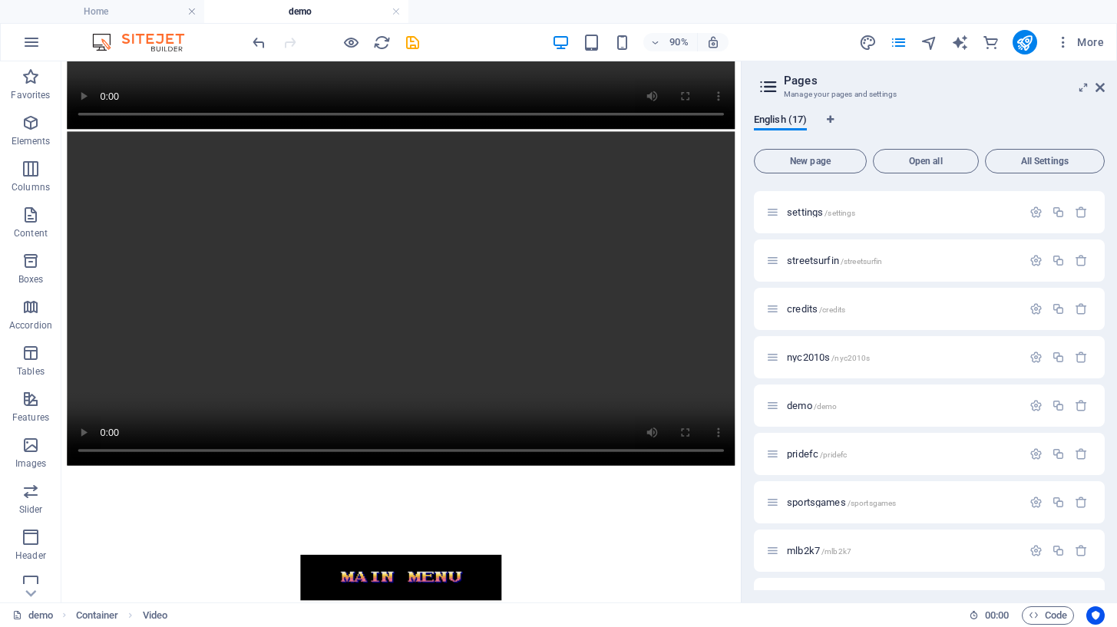
drag, startPoint x: 545, startPoint y: 353, endPoint x: 555, endPoint y: 219, distance: 134.7
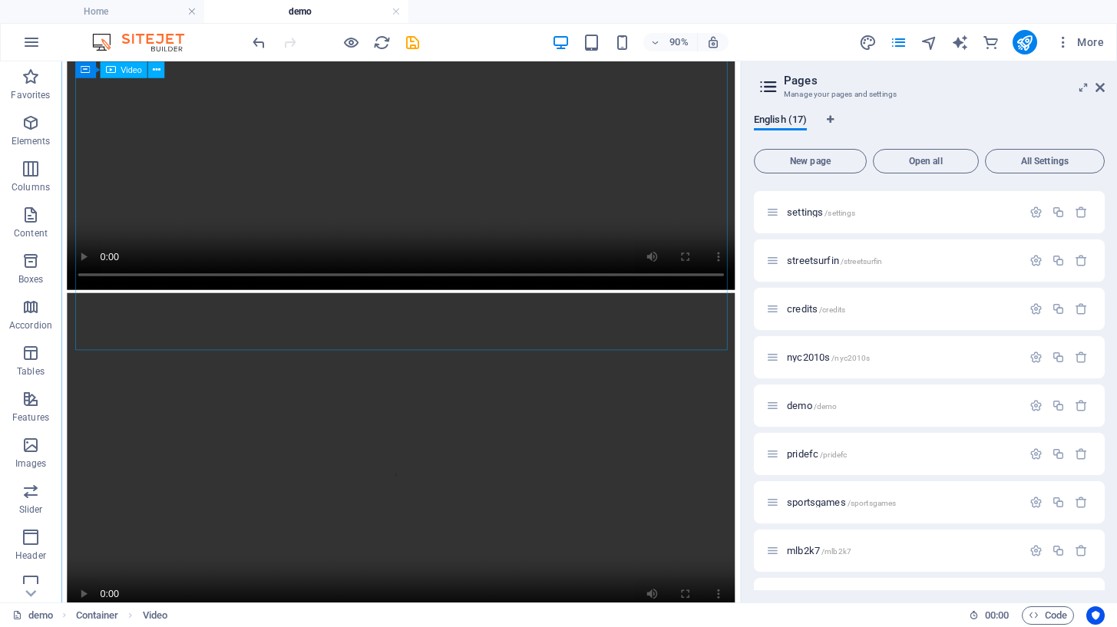
scroll to position [93, 0]
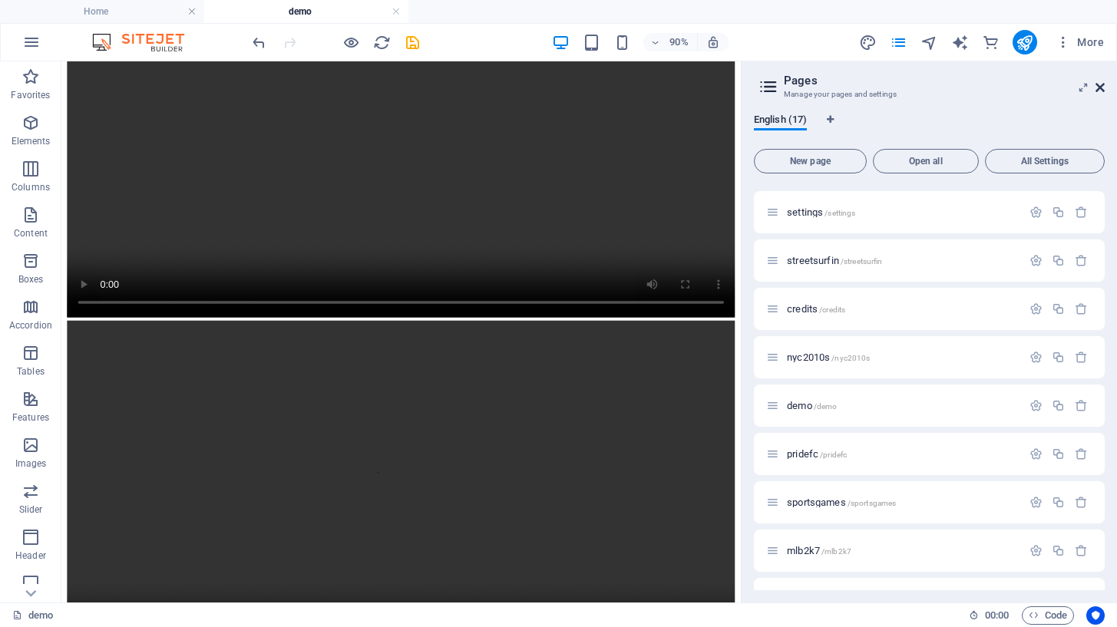
click at [1104, 89] on icon at bounding box center [1099, 87] width 9 height 12
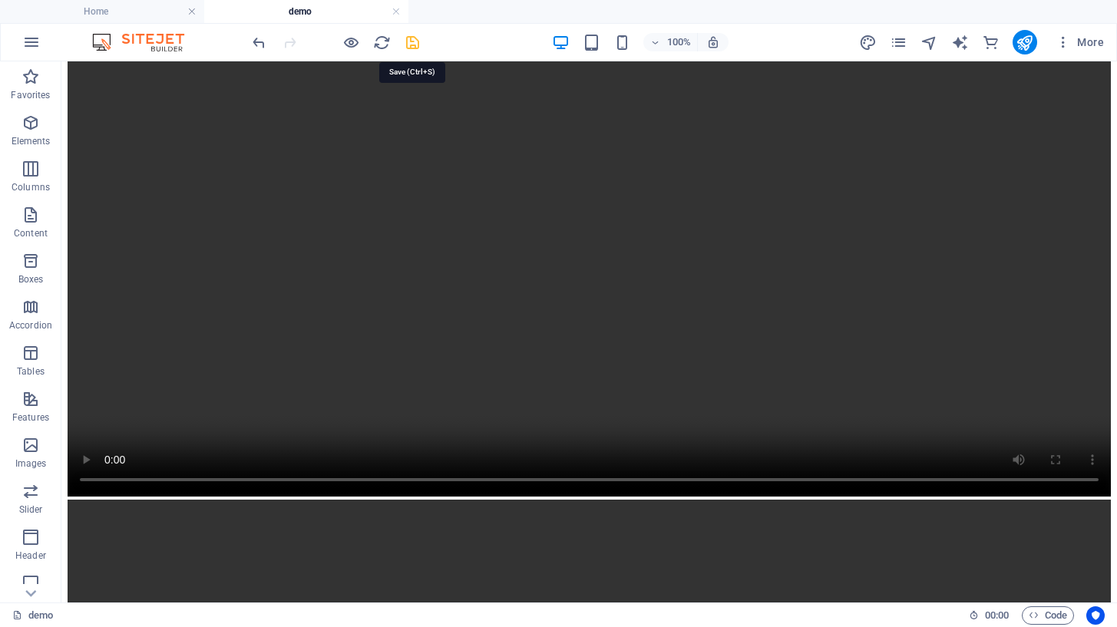
click at [409, 39] on icon "save" at bounding box center [413, 43] width 18 height 18
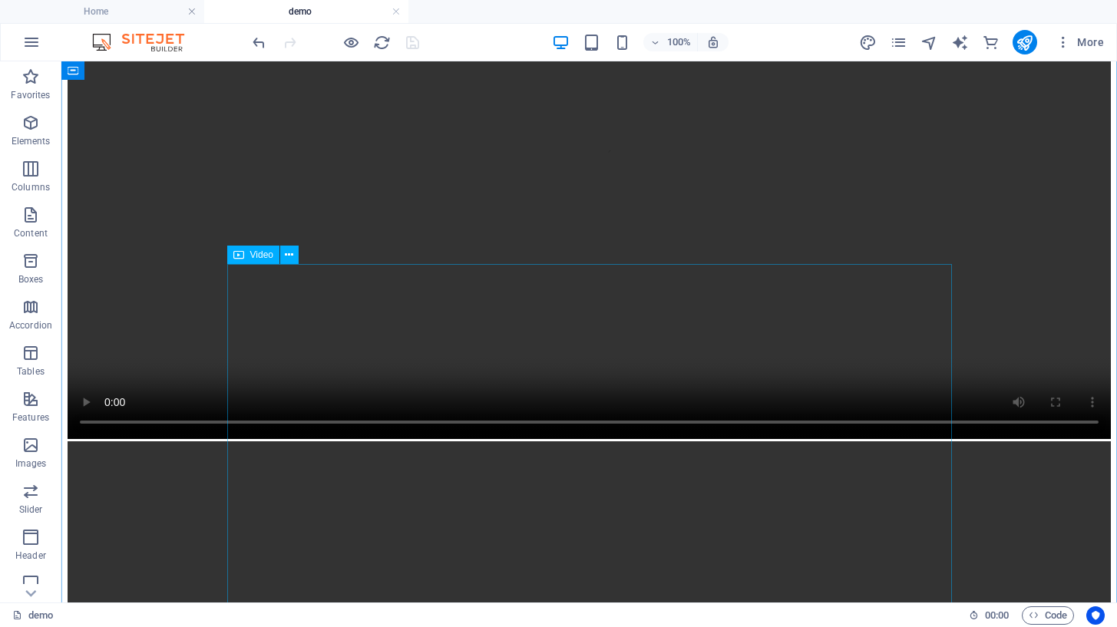
scroll to position [665, 0]
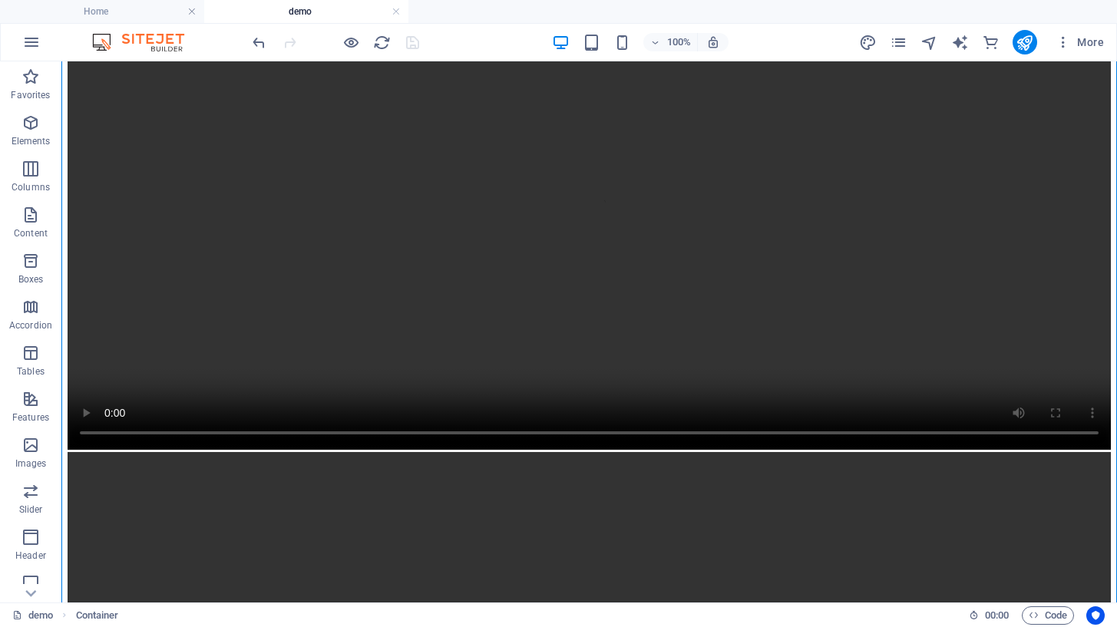
drag, startPoint x: 711, startPoint y: 386, endPoint x: 723, endPoint y: 196, distance: 190.8
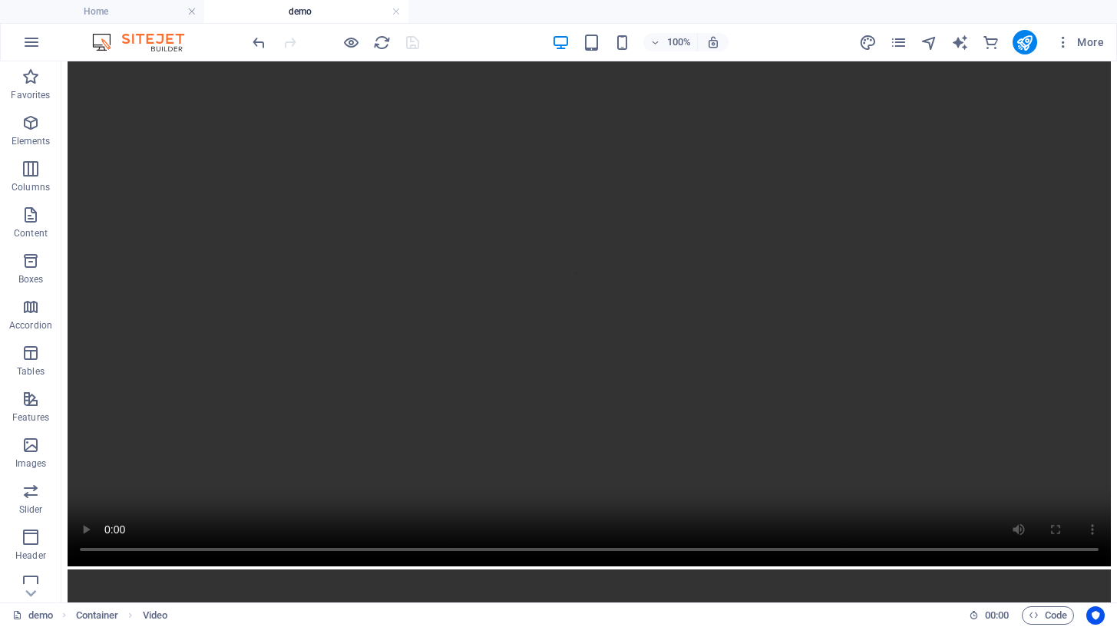
drag, startPoint x: 634, startPoint y: 384, endPoint x: 637, endPoint y: 246, distance: 138.2
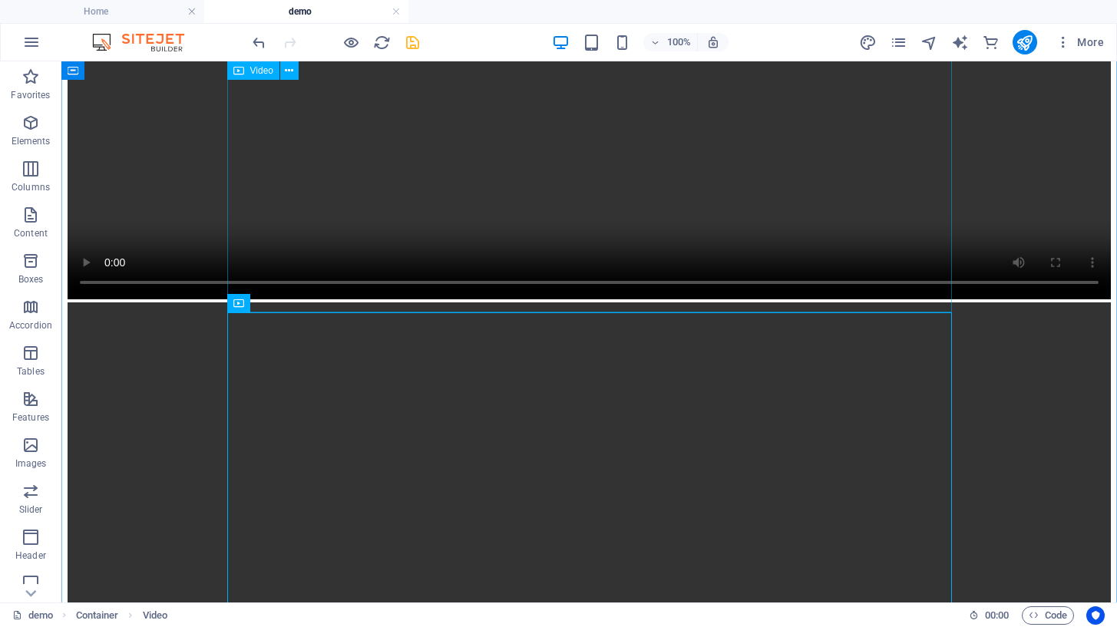
scroll to position [197, 0]
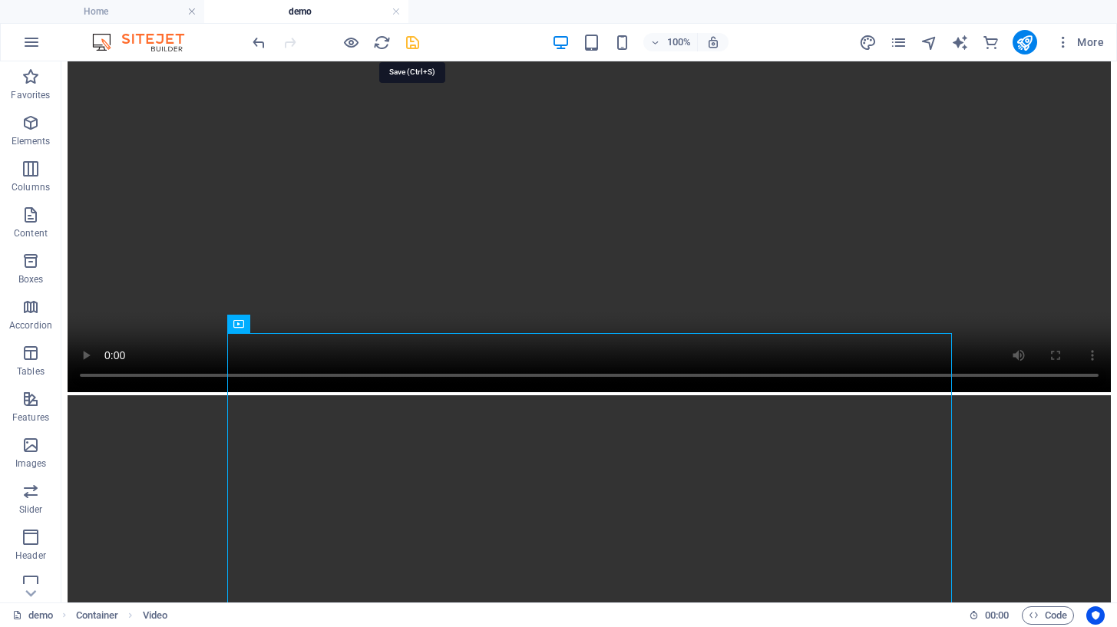
click at [415, 43] on icon "save" at bounding box center [413, 43] width 18 height 18
click at [1029, 36] on icon "publish" at bounding box center [1025, 43] width 18 height 18
